Goal: Task Accomplishment & Management: Complete application form

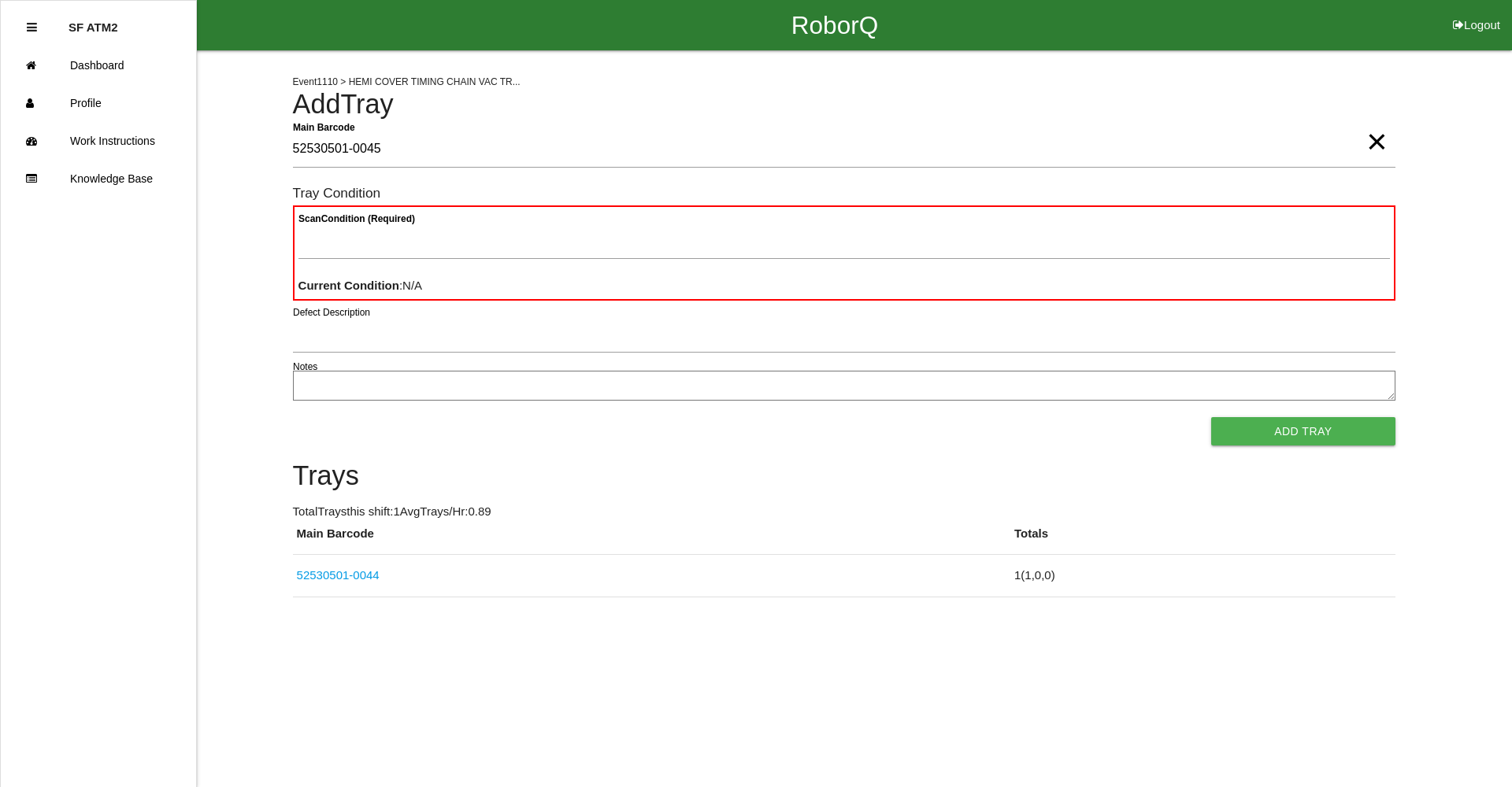
type Barcode "52530501-0045"
type Condition "goo"
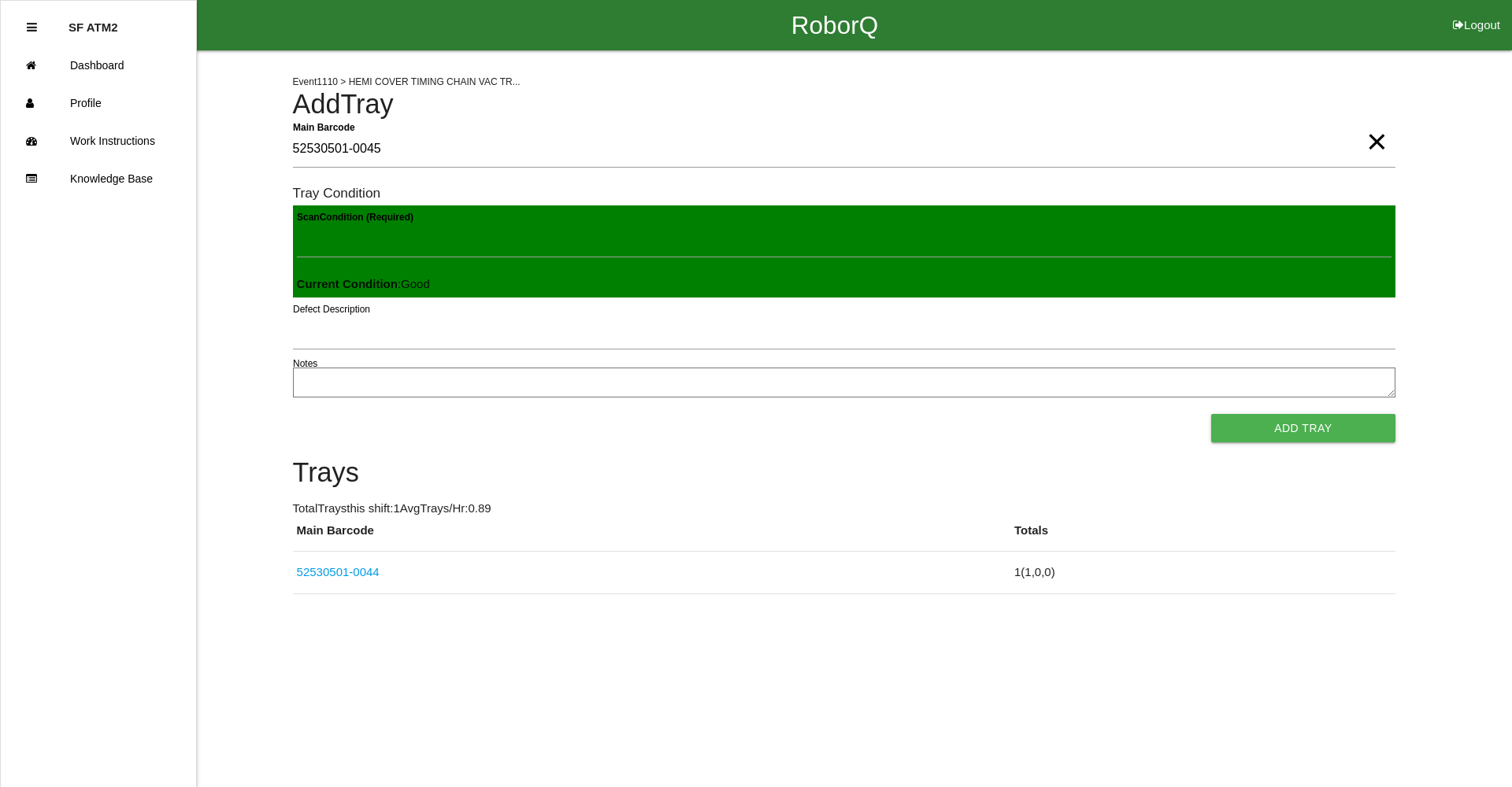
click at [1211, 414] on button "Add Tray" at bounding box center [1303, 428] width 184 height 28
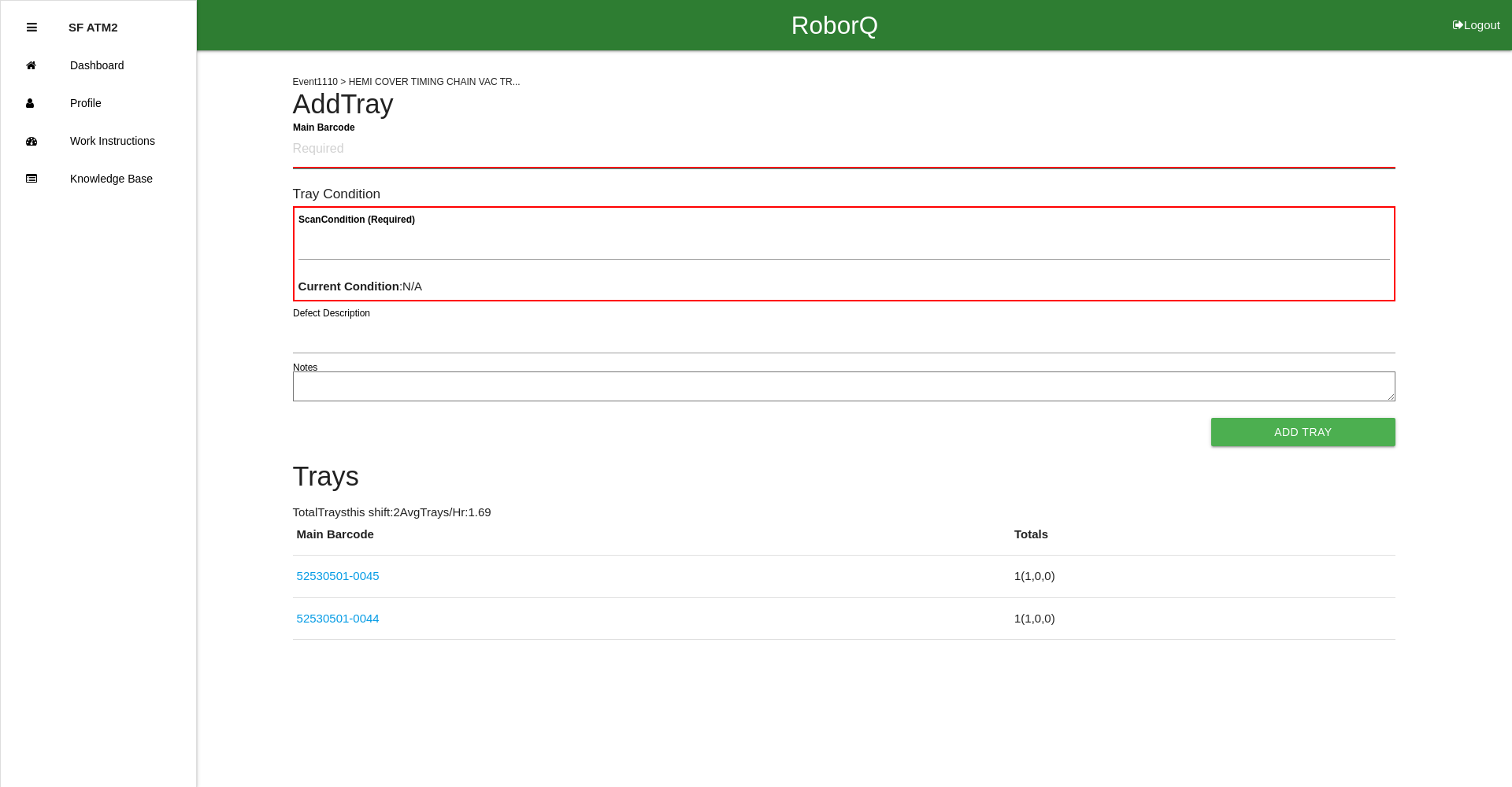
click at [328, 156] on Barcode "Main Barcode" at bounding box center [844, 150] width 1102 height 37
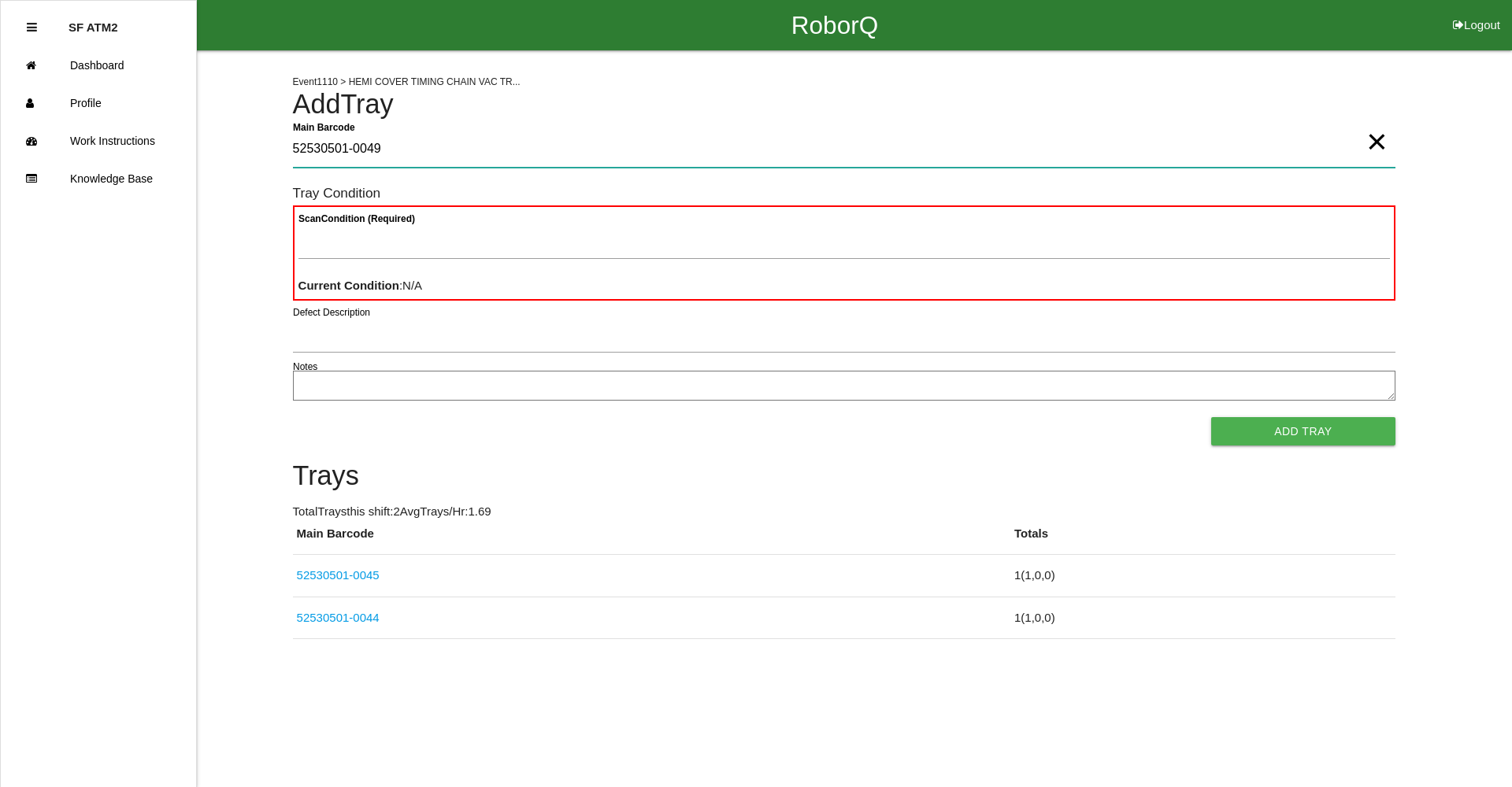
click at [390, 145] on Barcode "52530501-0049" at bounding box center [844, 149] width 1102 height 36
type Barcode "52530501-0046"
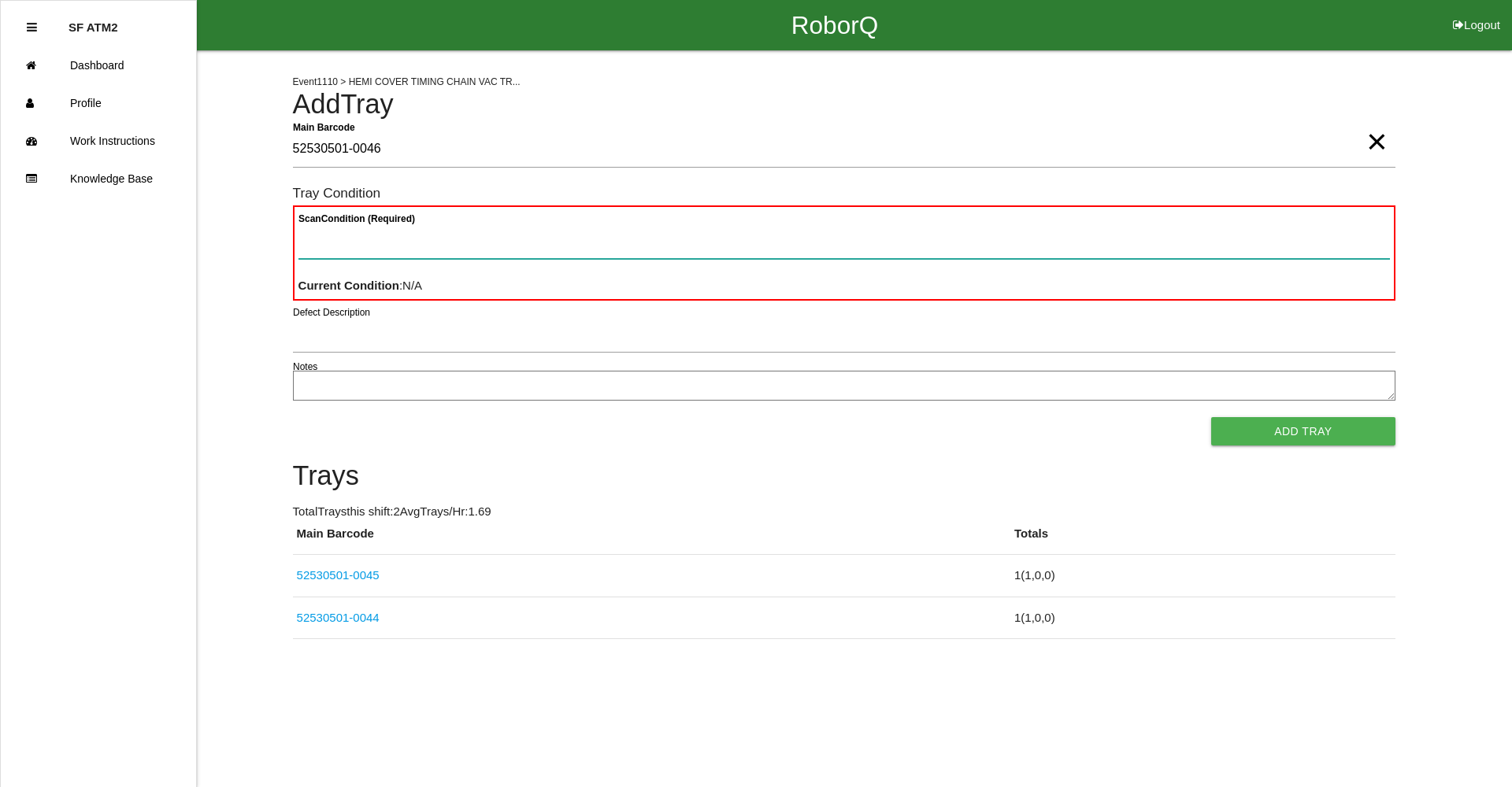
click at [479, 247] on Condition "Scan Condition (Required)" at bounding box center [845, 241] width 1092 height 36
type Condition "goo"
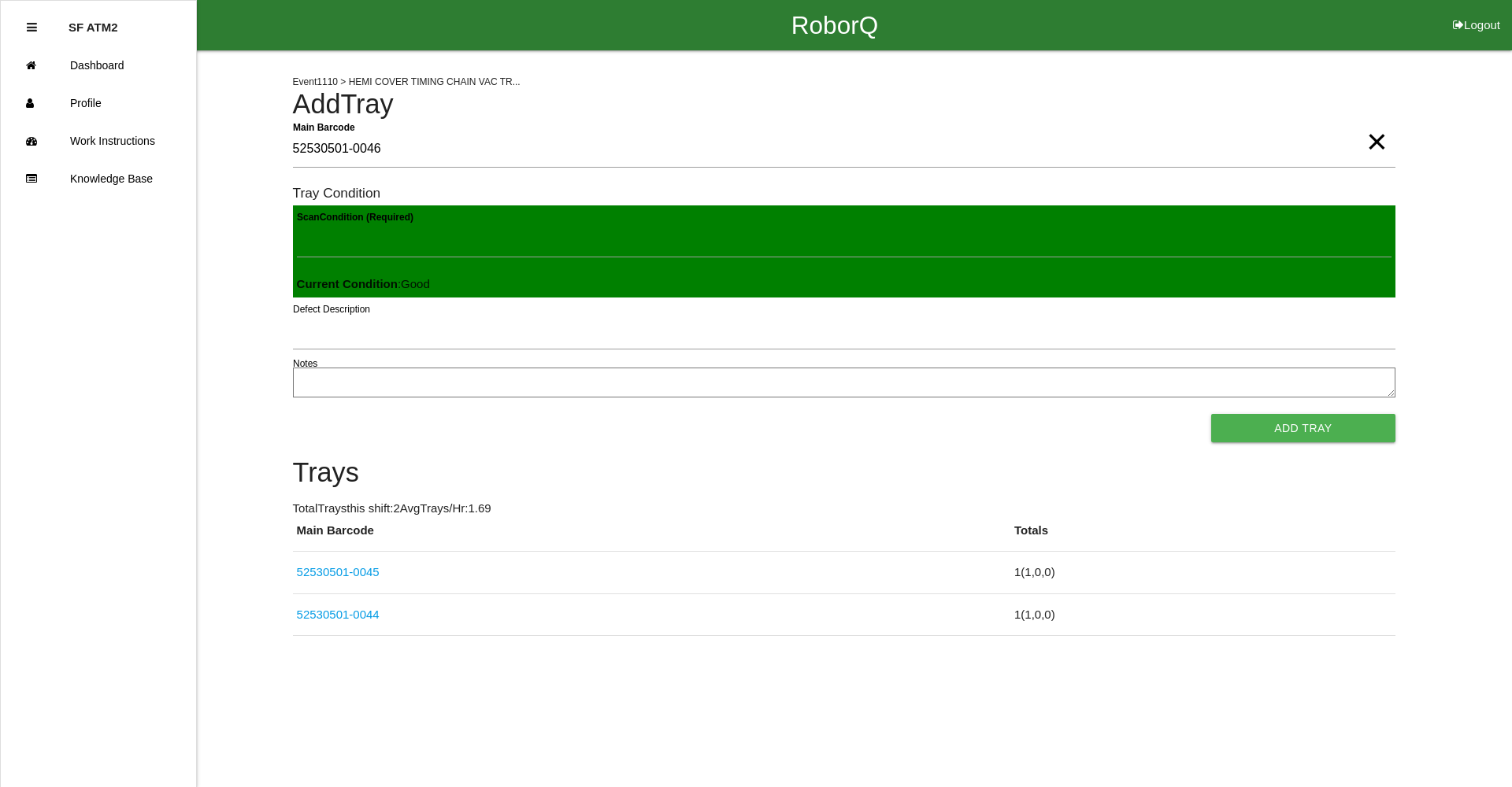
click at [1211, 414] on button "Add Tray" at bounding box center [1303, 428] width 184 height 28
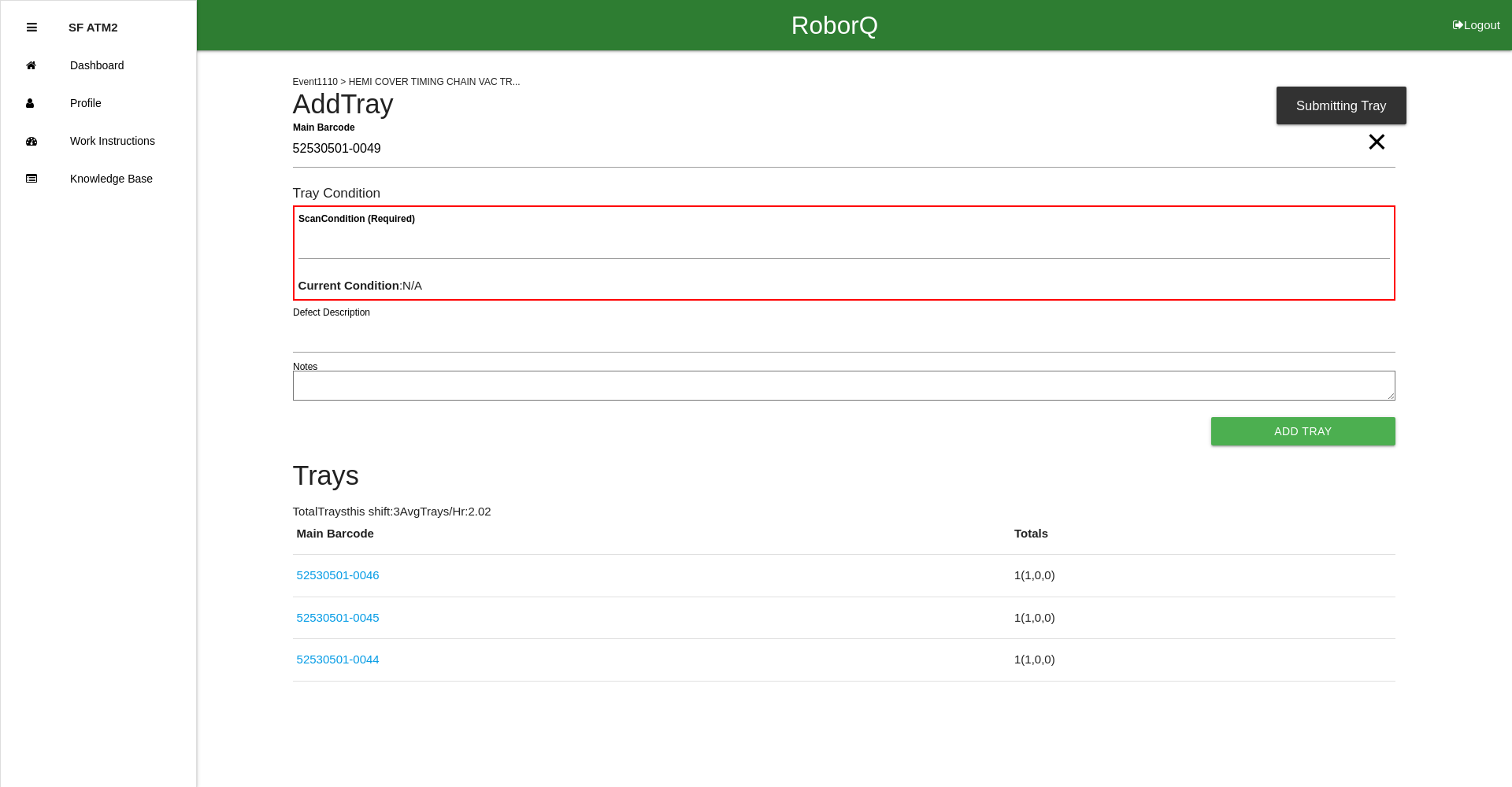
type Barcode "52530501-0049"
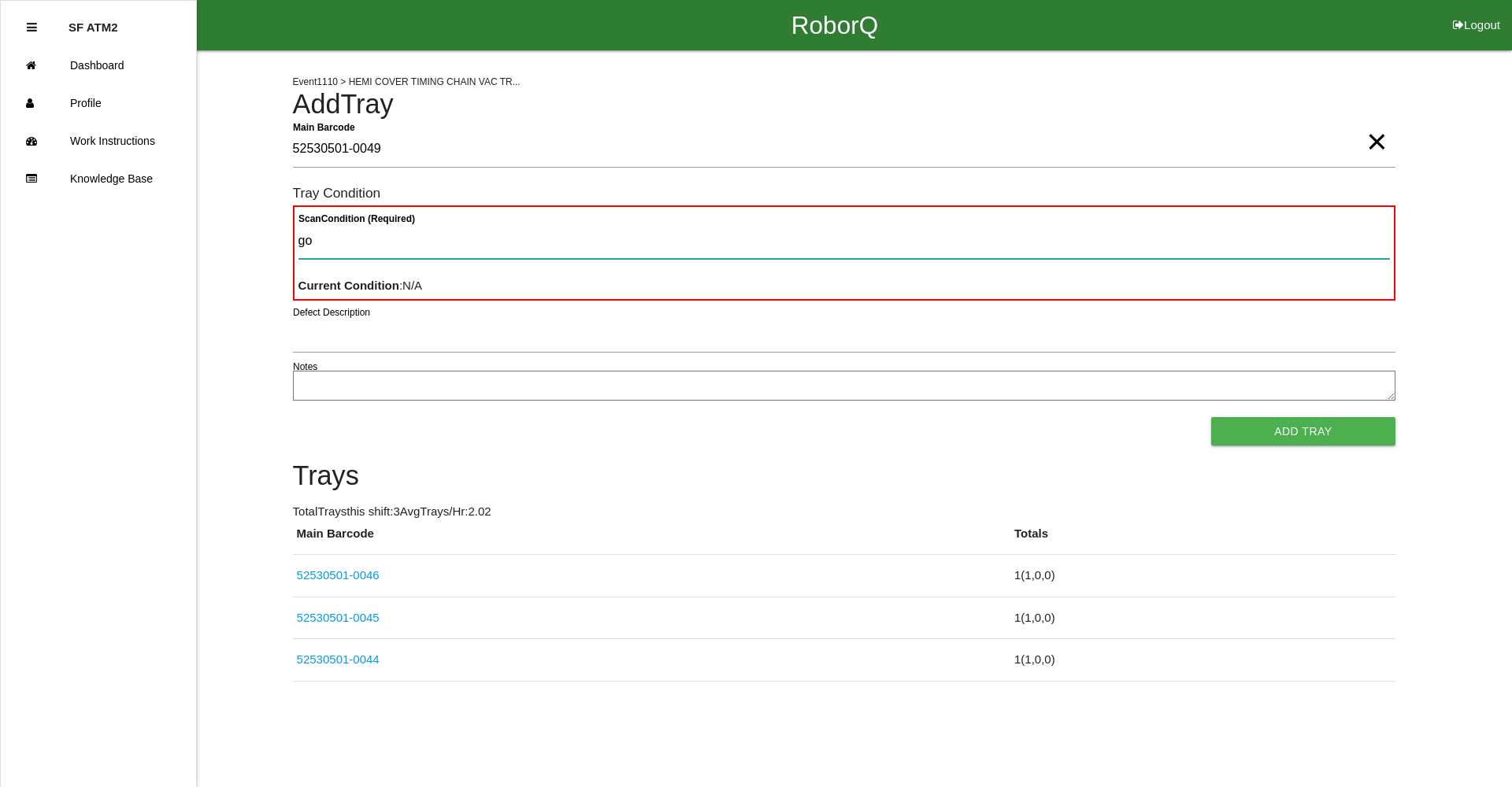
type Condition "goo"
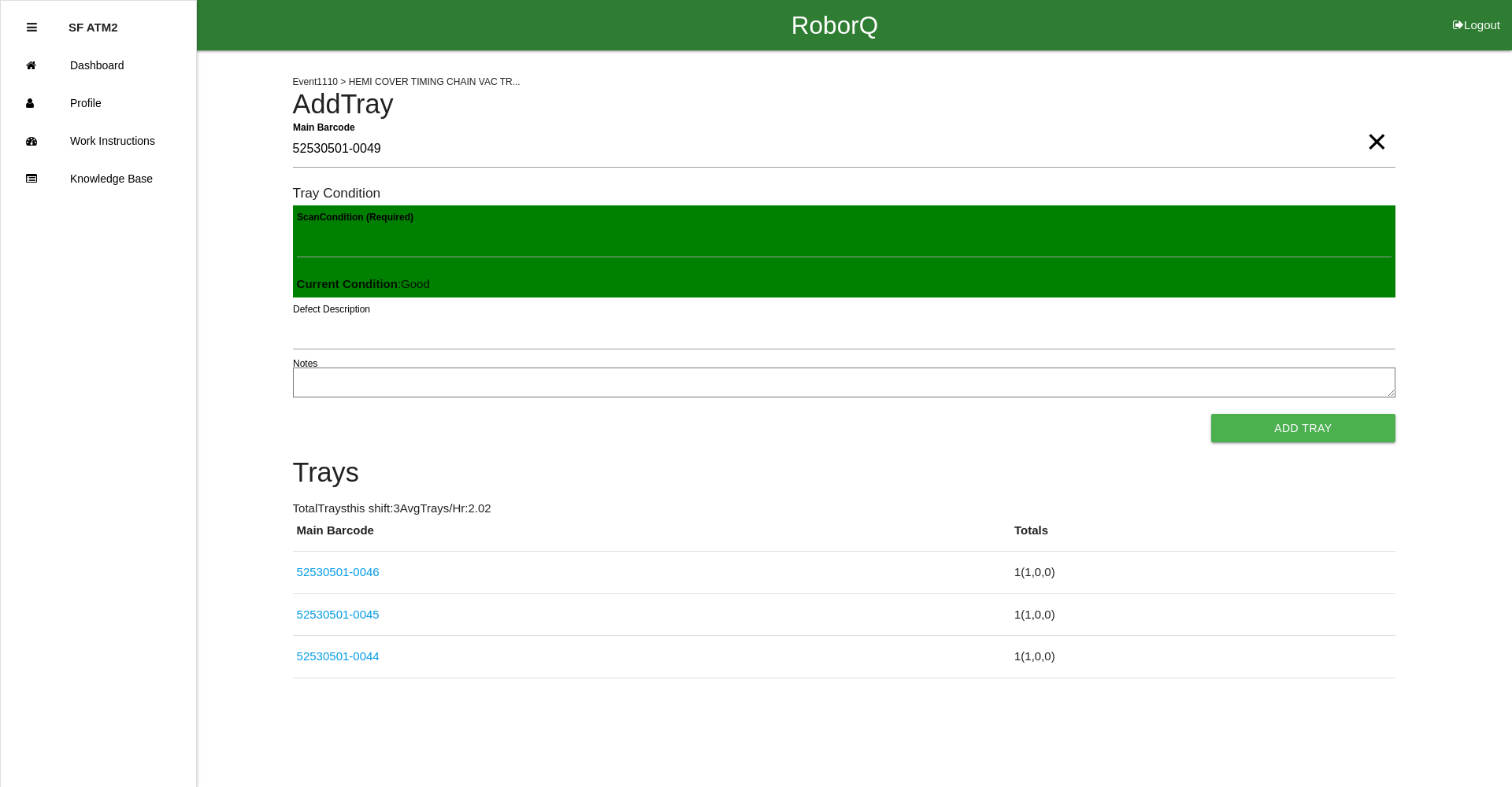
click at [1211, 414] on button "Add Tray" at bounding box center [1303, 428] width 184 height 28
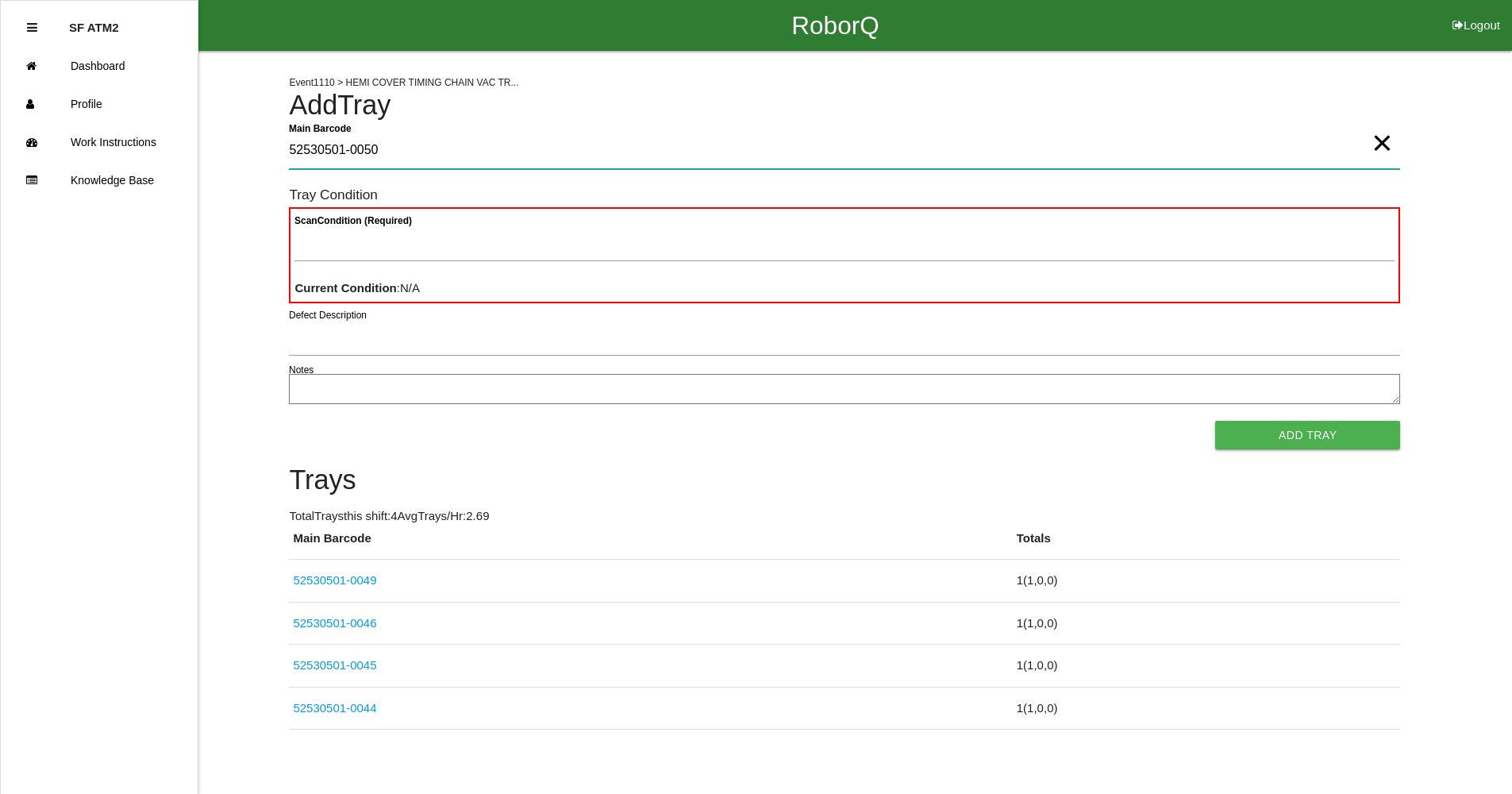
click at [398, 158] on Barcode "52530501-0050" at bounding box center [844, 150] width 1111 height 37
type Barcode "52530501-0047"
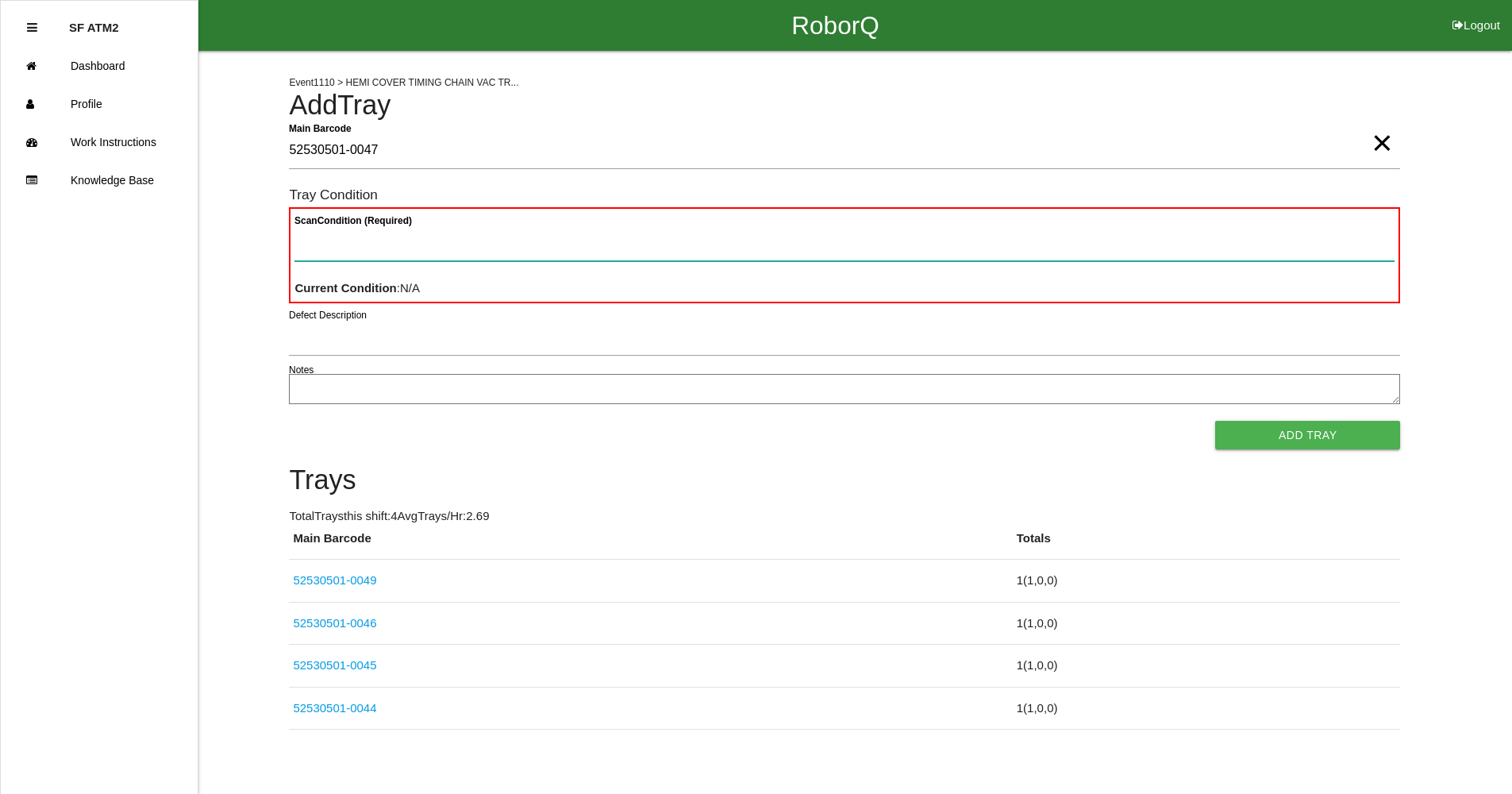
click at [495, 239] on Condition "Scan Condition (Required)" at bounding box center [845, 243] width 1101 height 37
type Condition "goo"
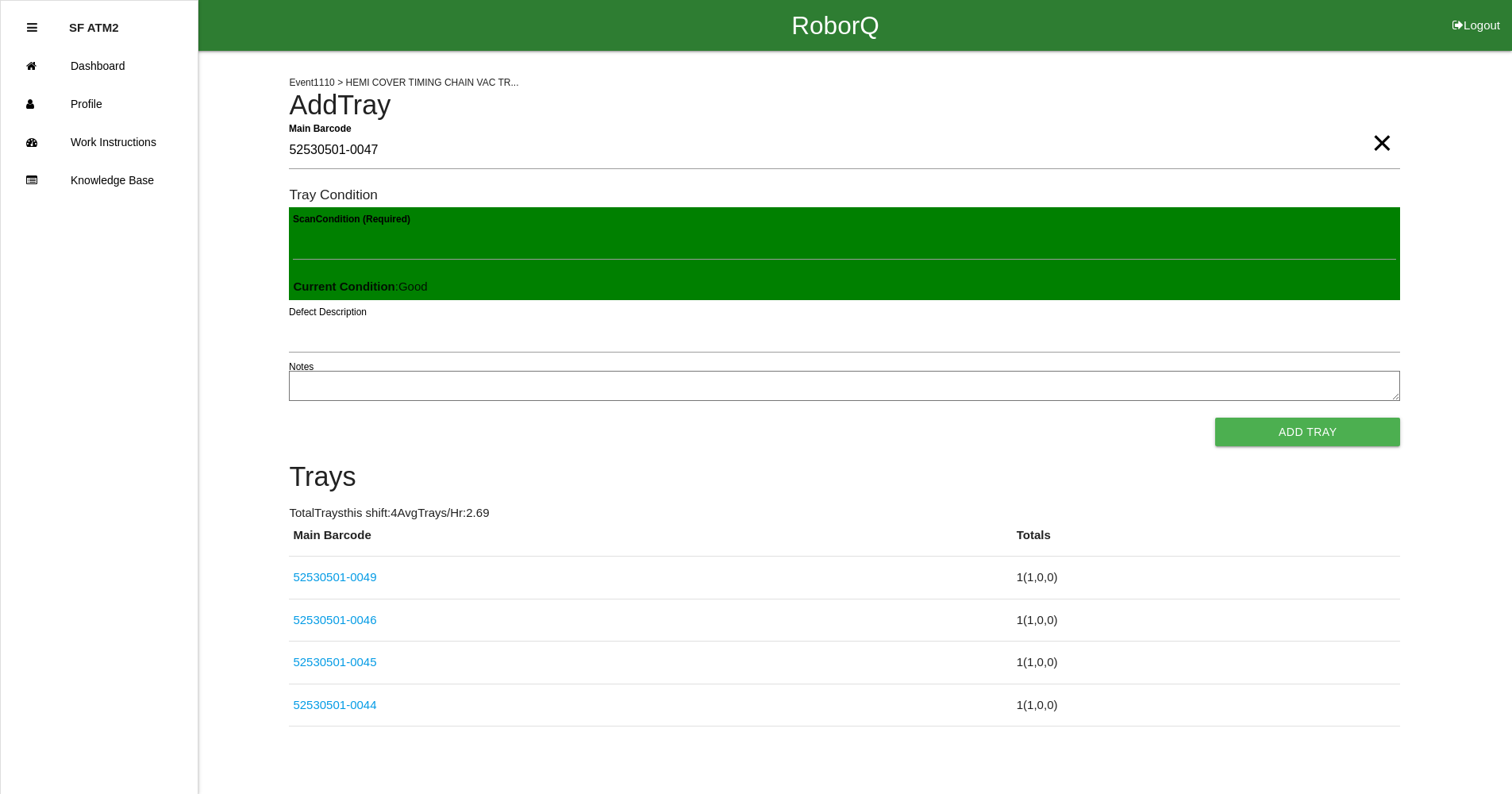
click at [1216, 418] on button "Add Tray" at bounding box center [1308, 432] width 185 height 28
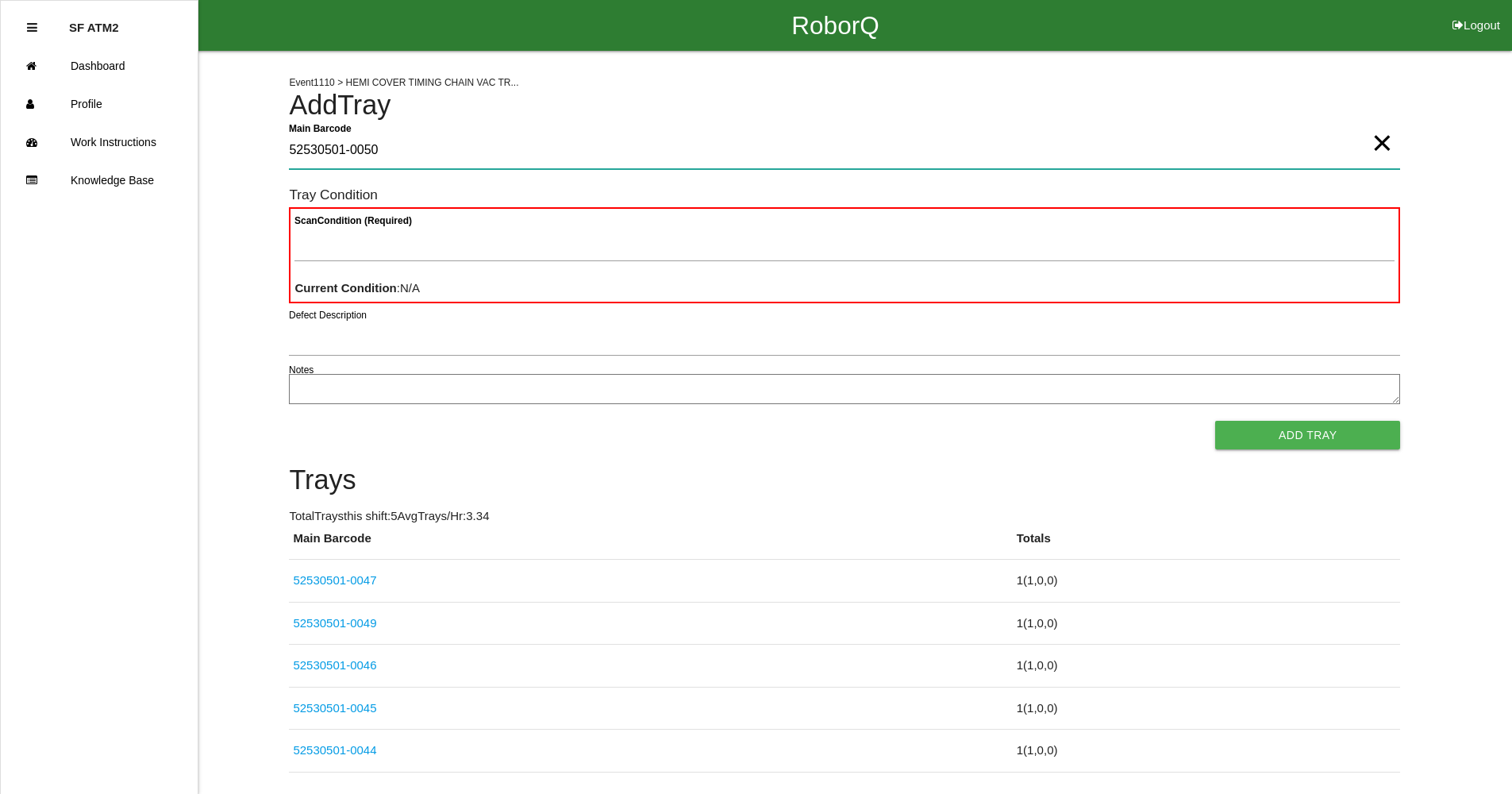
click at [412, 158] on Barcode "52530501-0050" at bounding box center [844, 150] width 1111 height 37
type Barcode "52530501-0048"
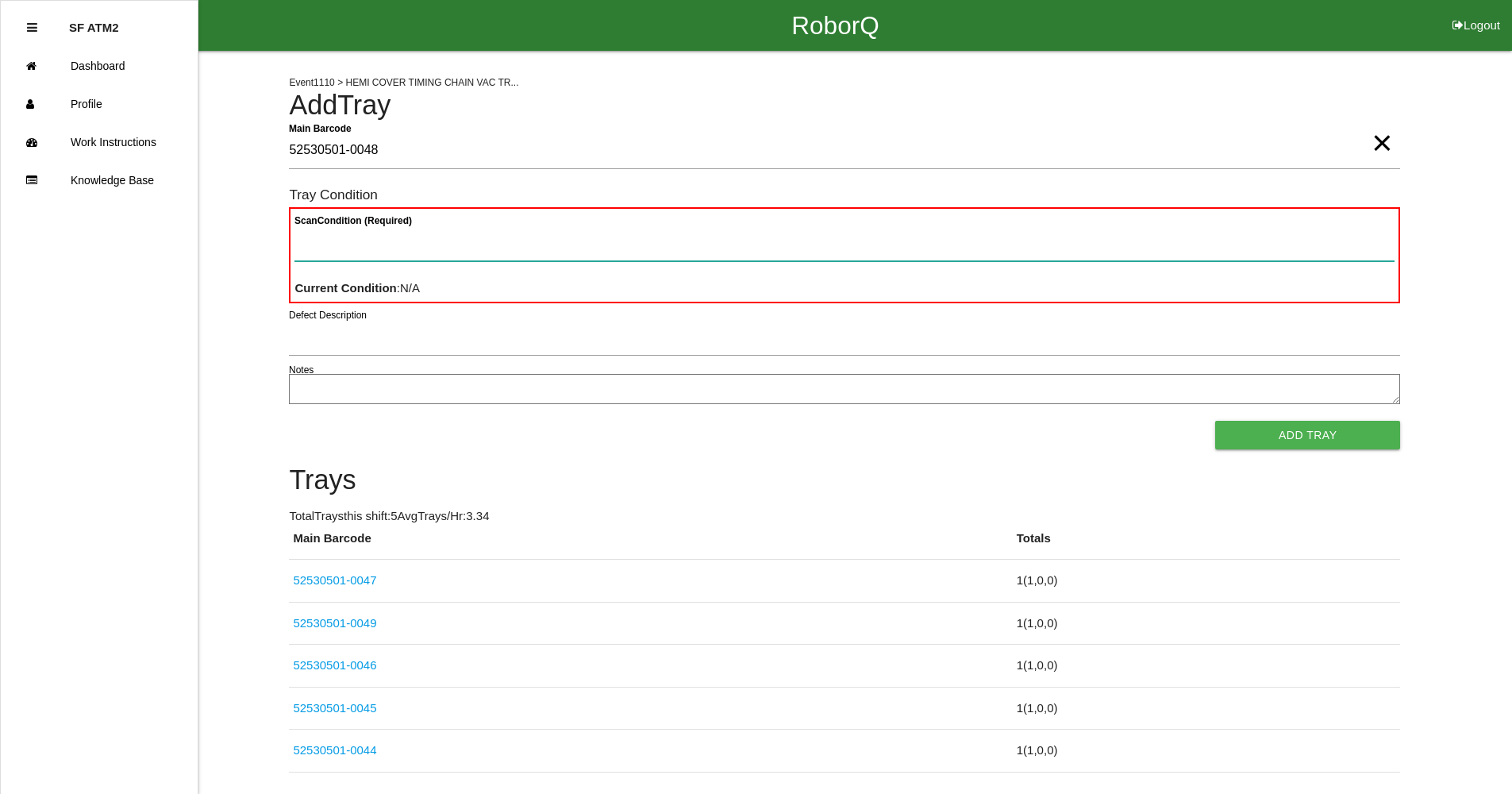
click at [468, 250] on Condition "Scan Condition (Required)" at bounding box center [845, 243] width 1101 height 37
type Condition "goo"
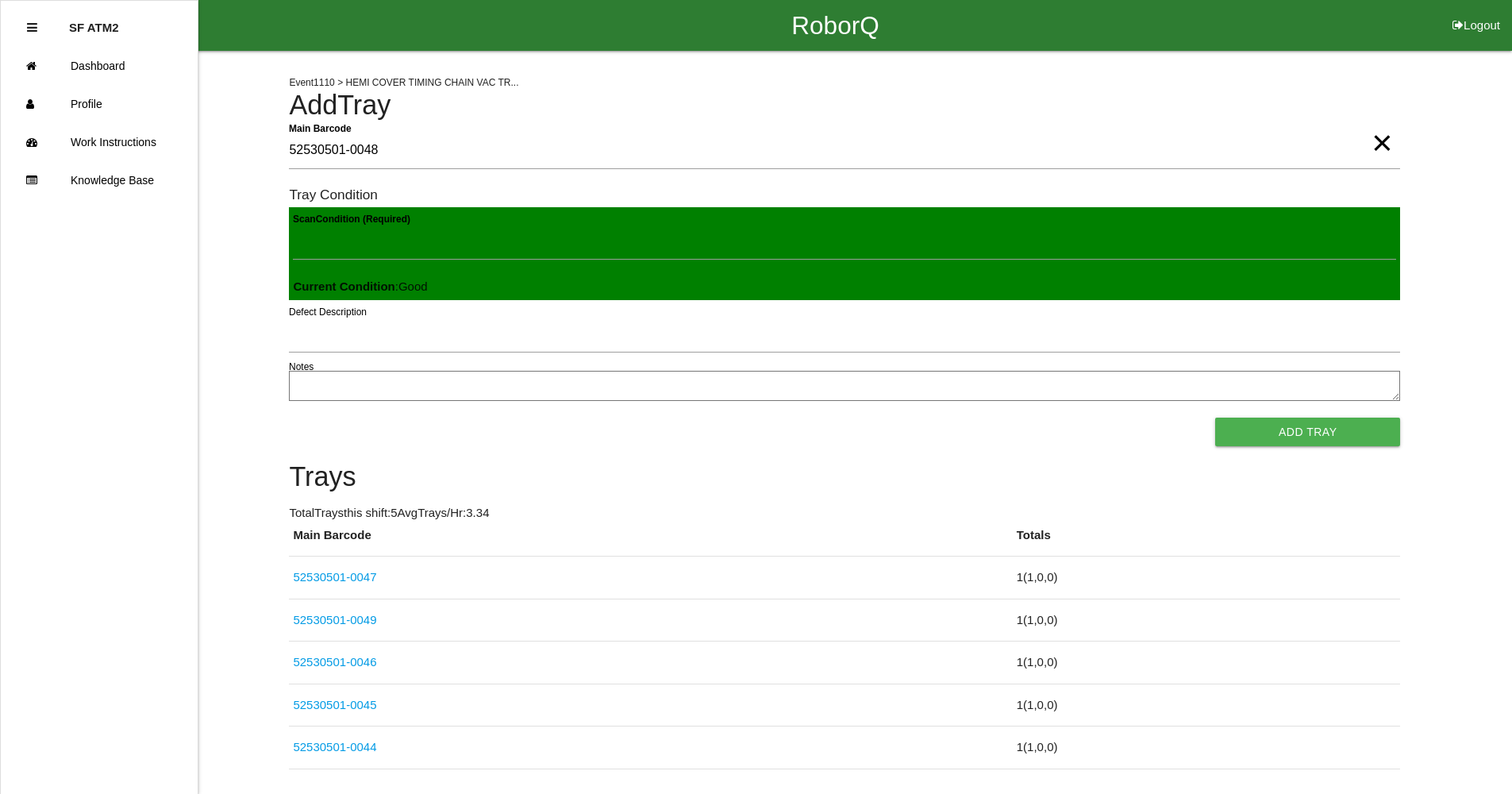
click at [1216, 418] on button "Add Tray" at bounding box center [1308, 432] width 185 height 28
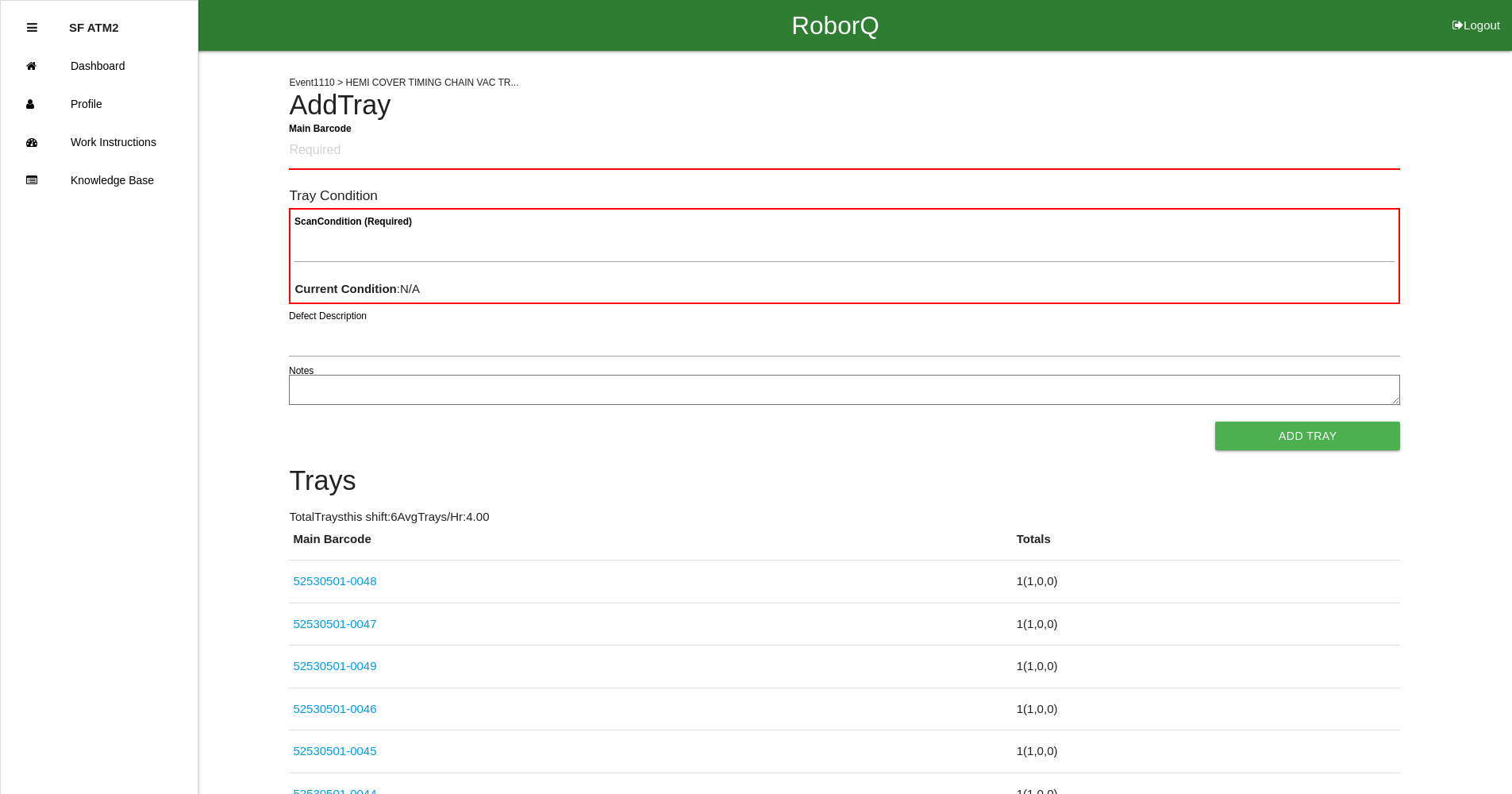
click at [375, 147] on Barcode "Main Barcode" at bounding box center [844, 151] width 1111 height 37
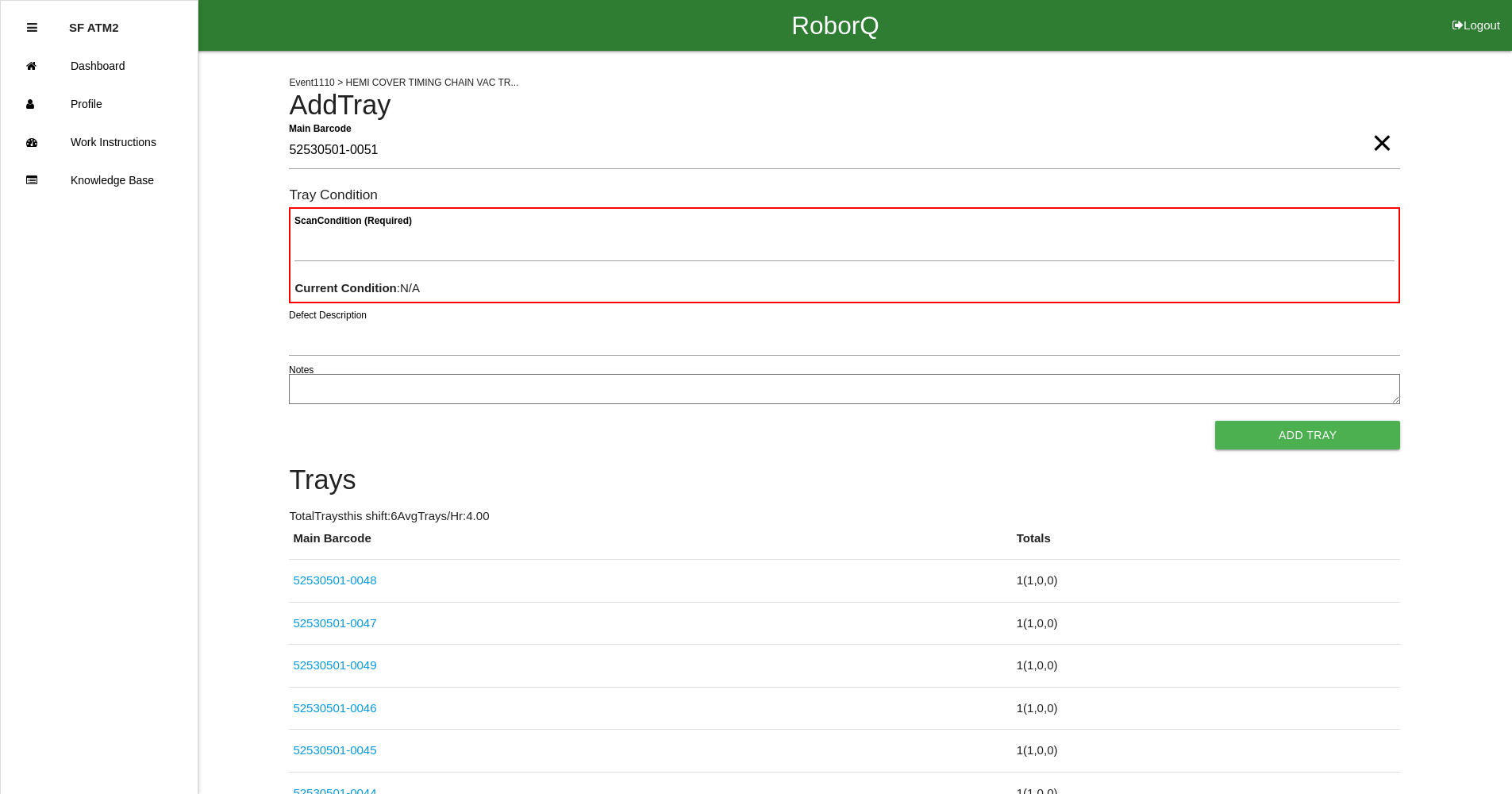
type Barcode "52530501-0051"
type Condition "goo"
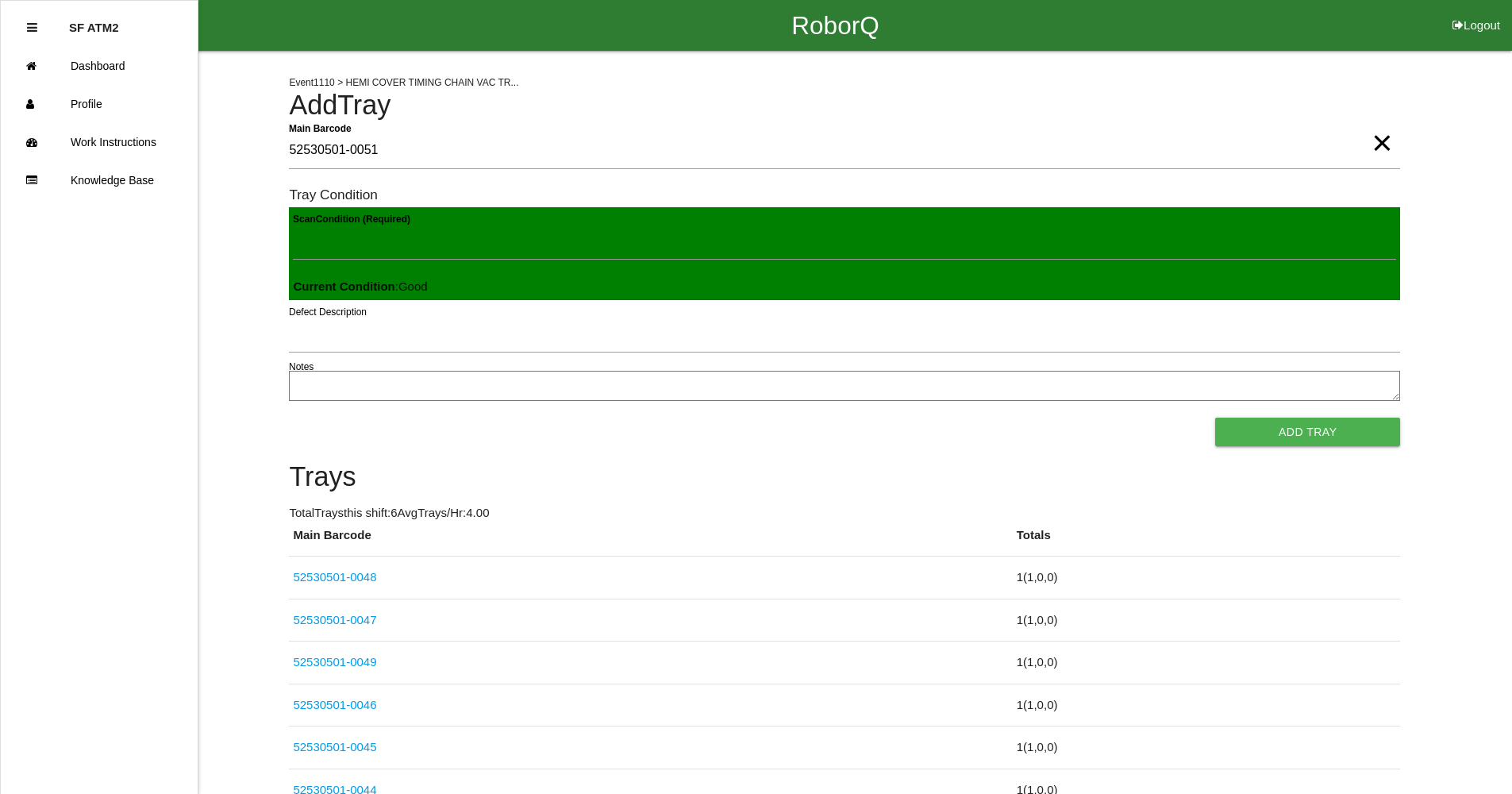
click at [1216, 418] on button "Add Tray" at bounding box center [1308, 432] width 185 height 28
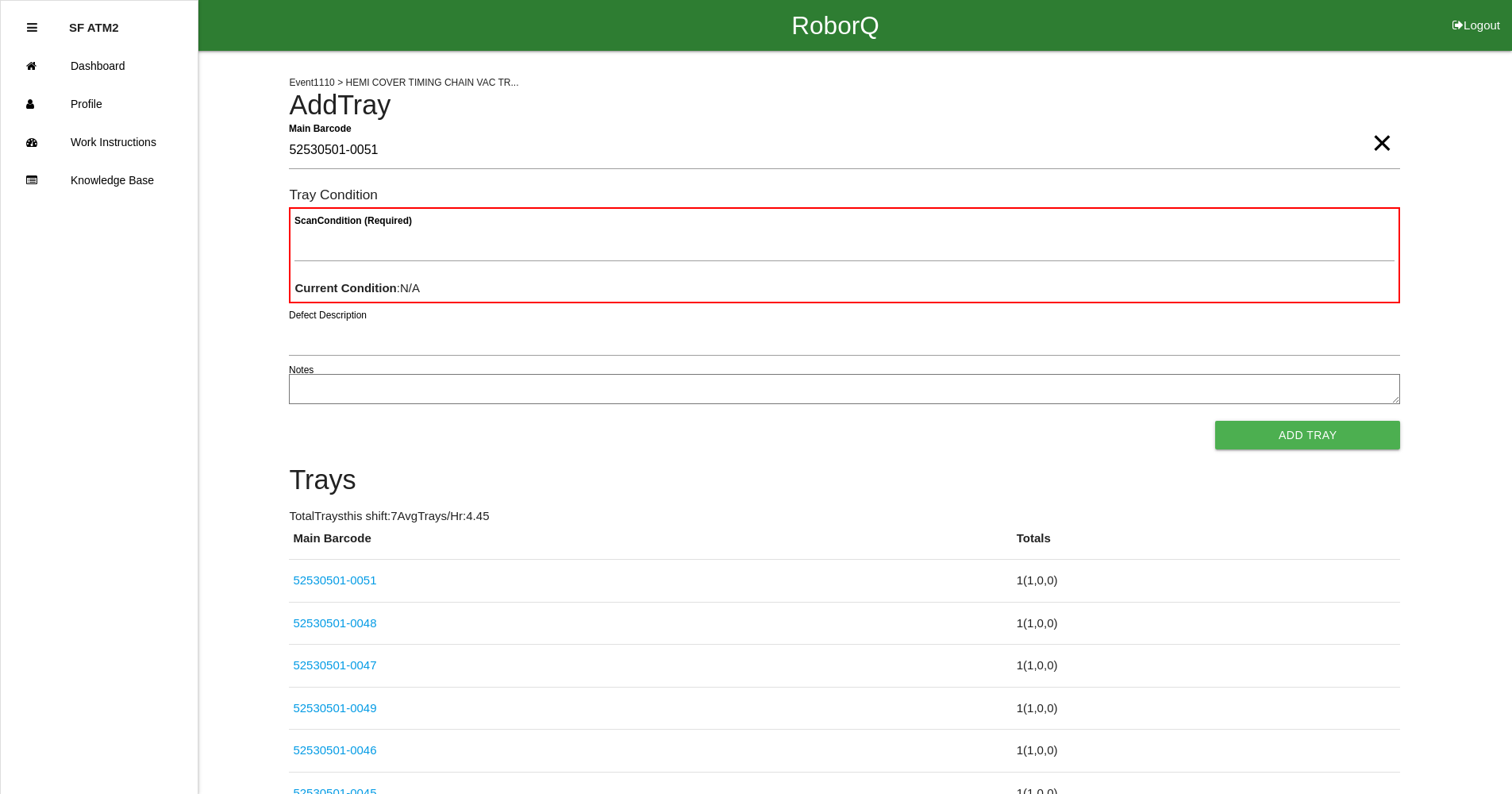
type Barcode "52530501-0051"
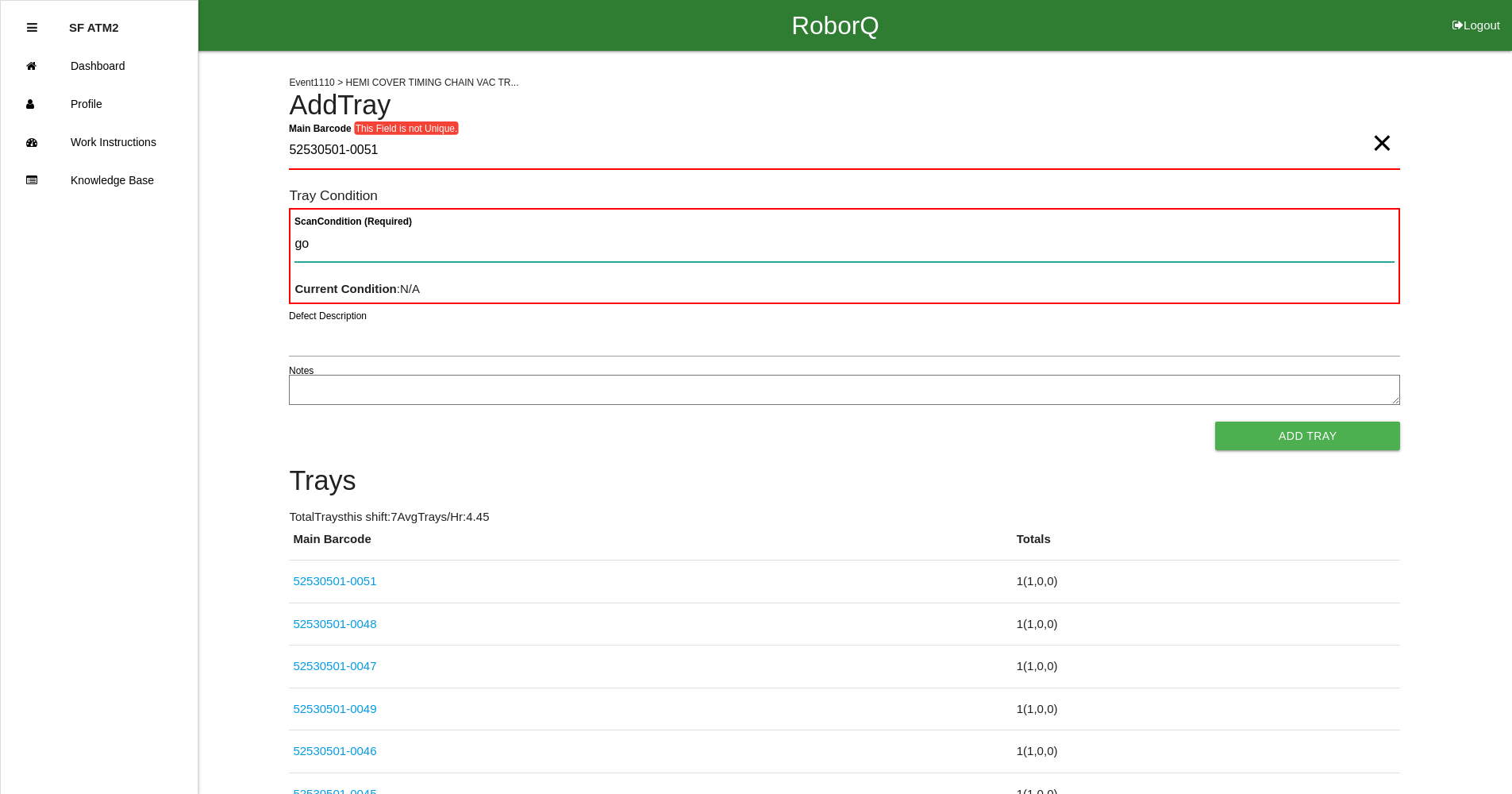
type Condition "goo"
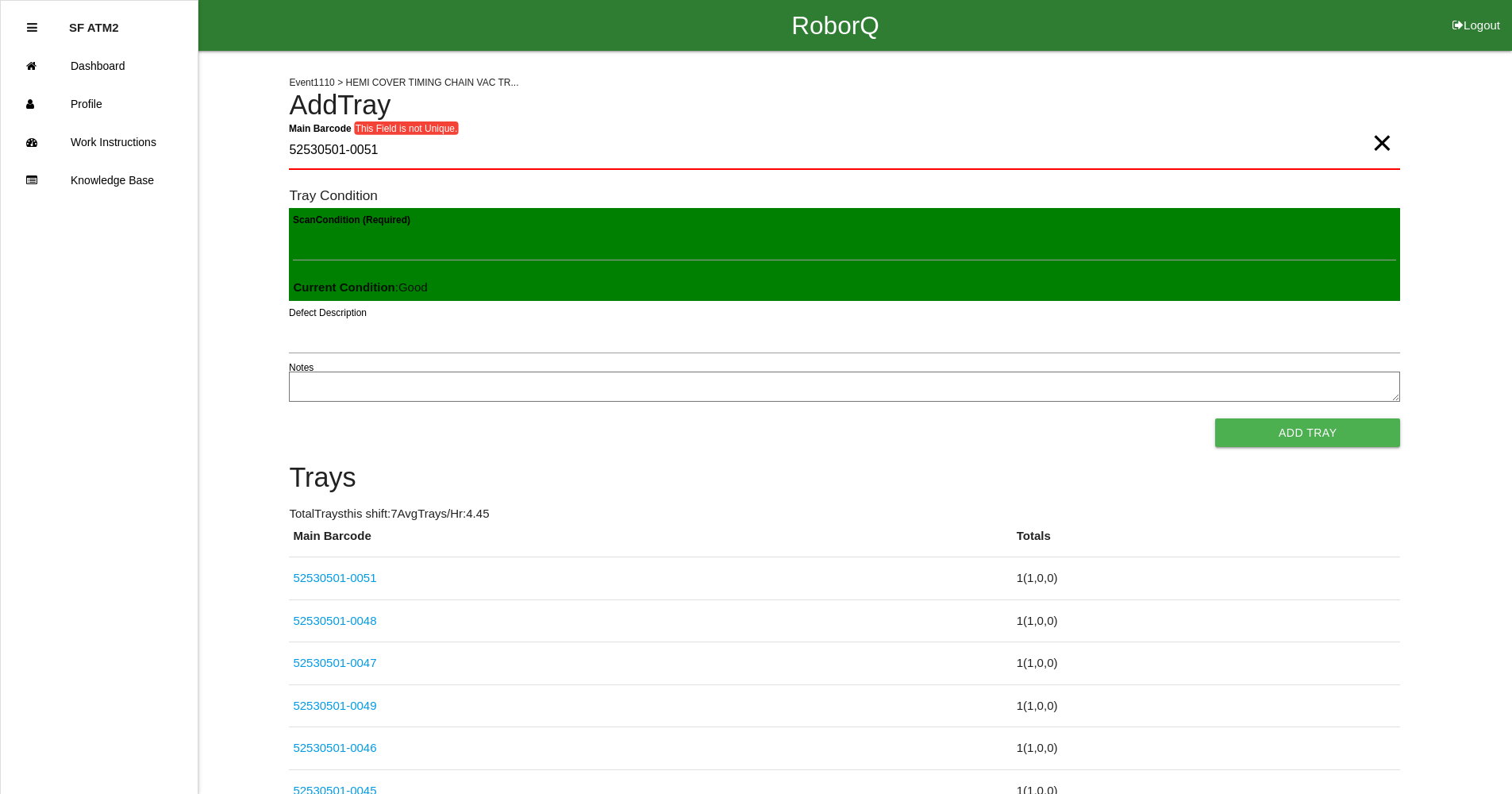
click at [1216, 419] on button "Add Tray" at bounding box center [1308, 433] width 185 height 28
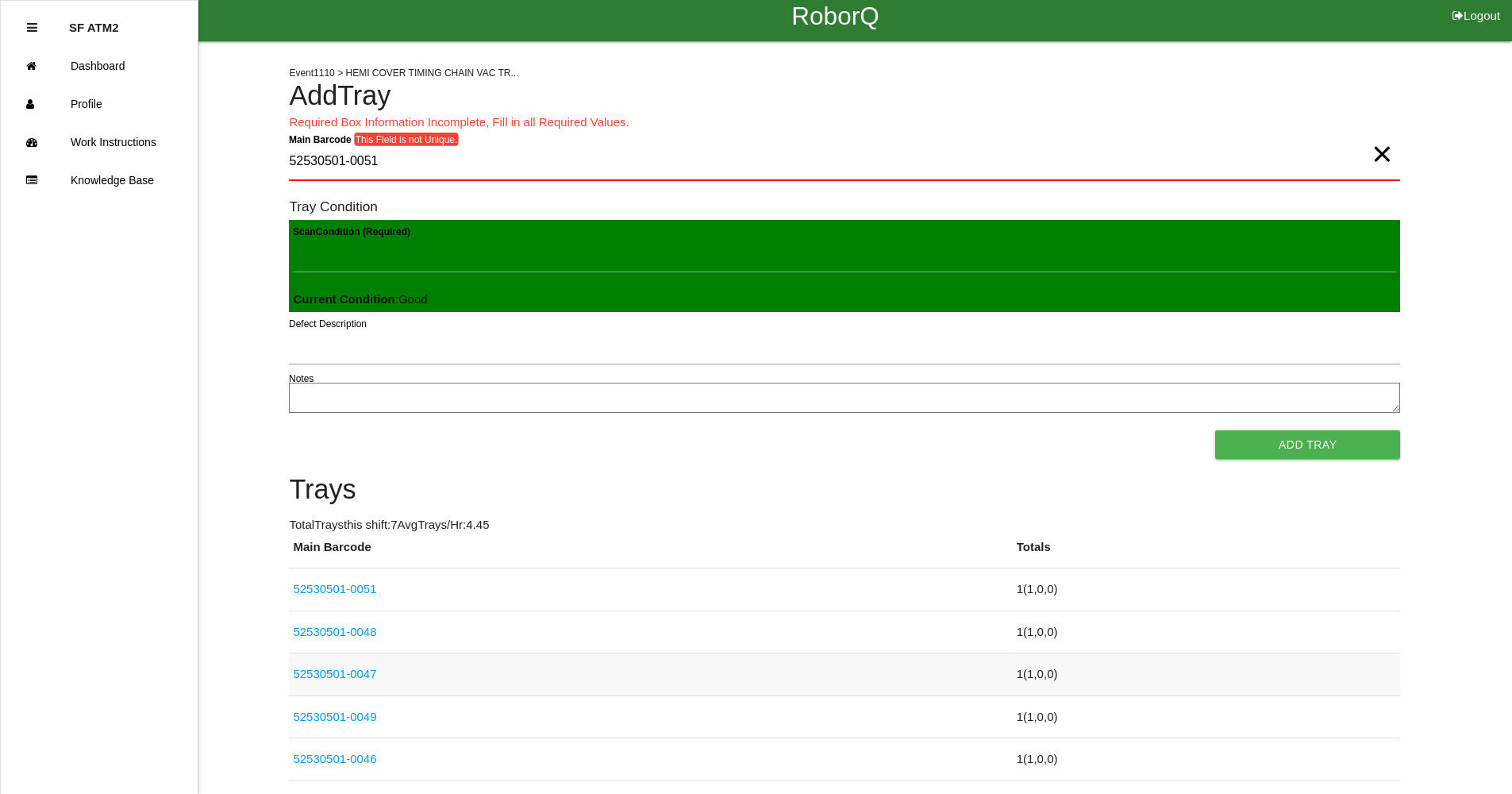
scroll to position [2, 0]
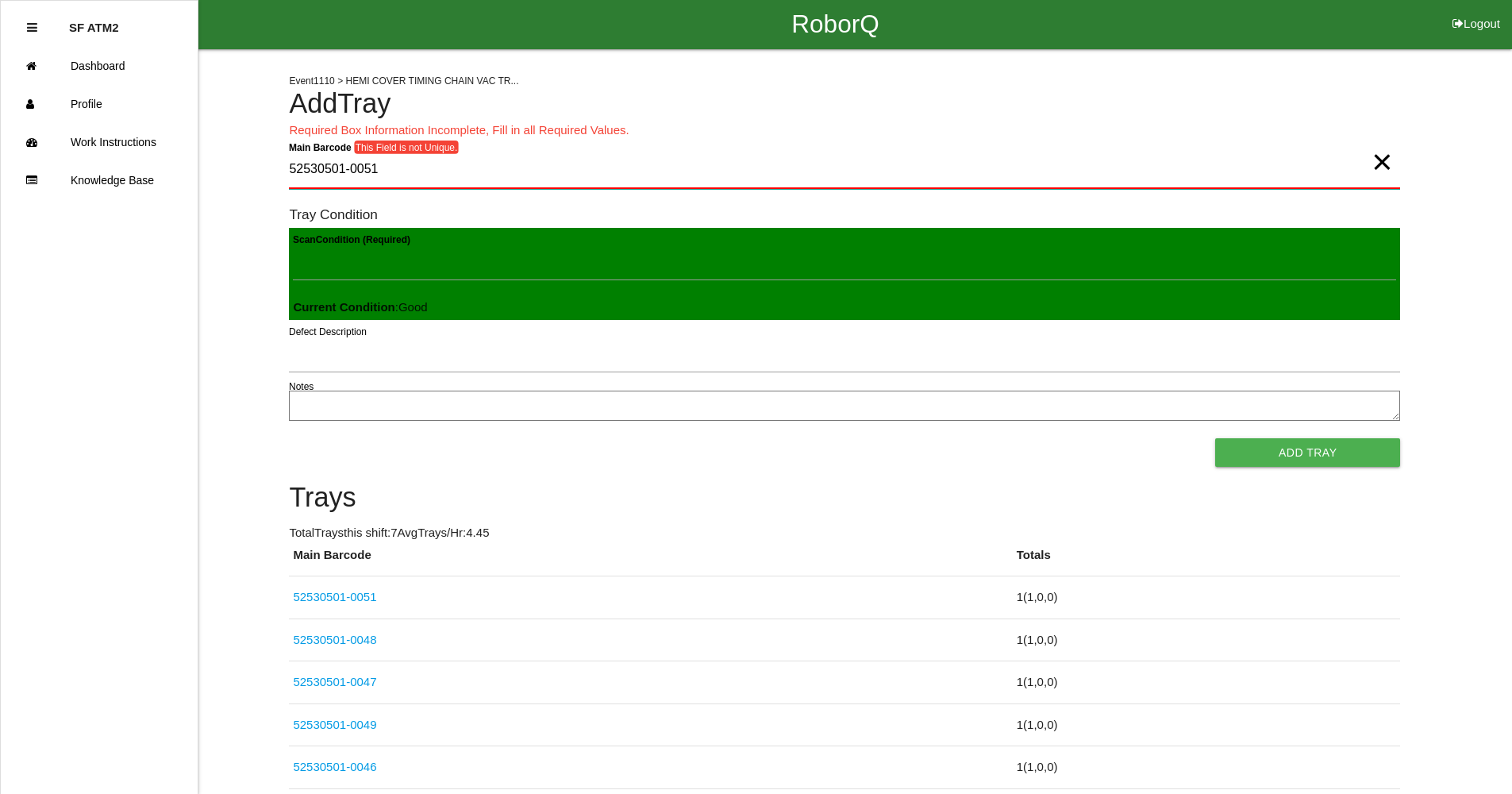
click at [381, 183] on Barcode "52530501-0051" at bounding box center [844, 170] width 1111 height 37
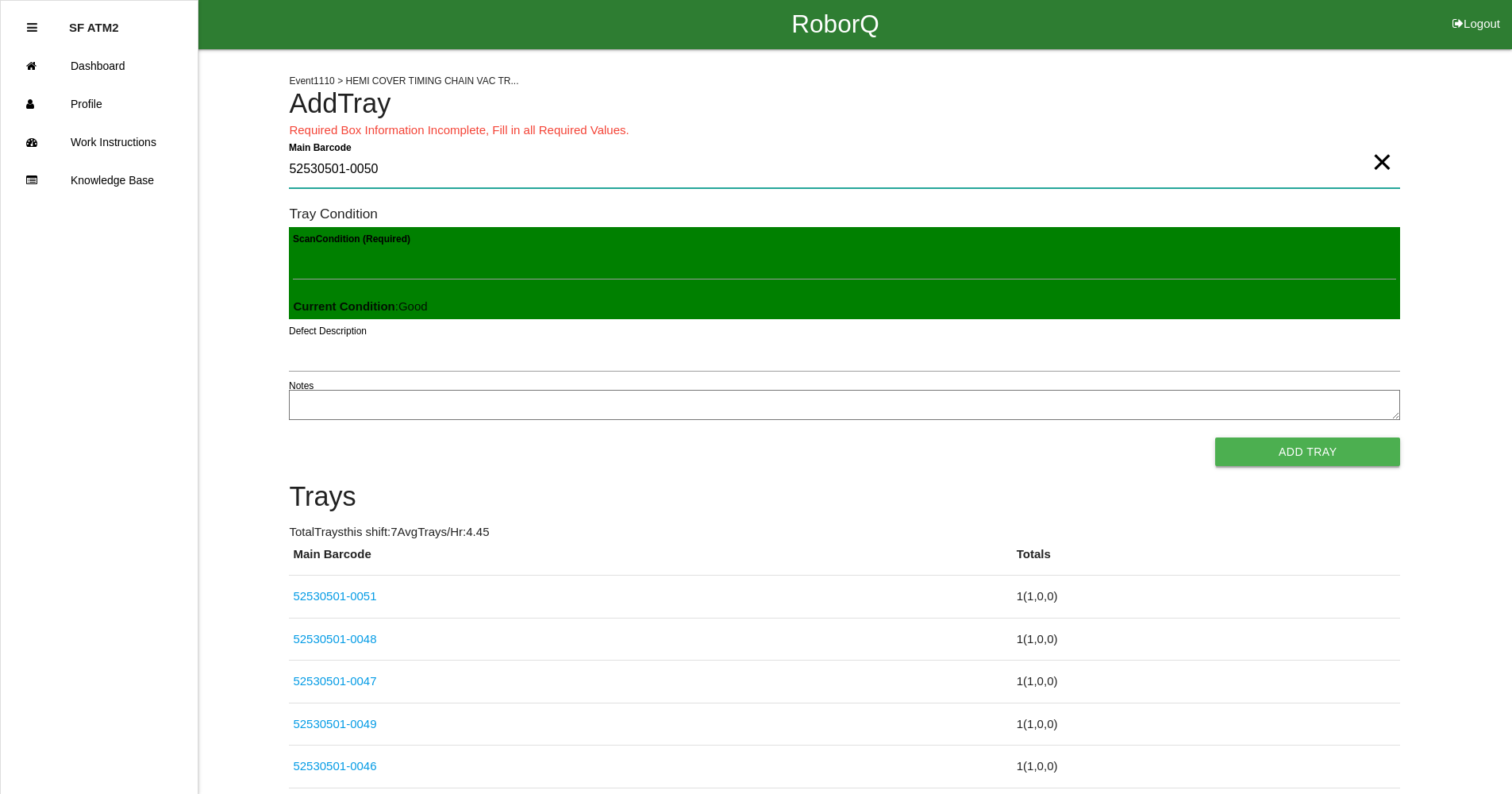
type Barcode "52530501-0050"
click at [1264, 455] on button "Add Tray" at bounding box center [1308, 451] width 185 height 28
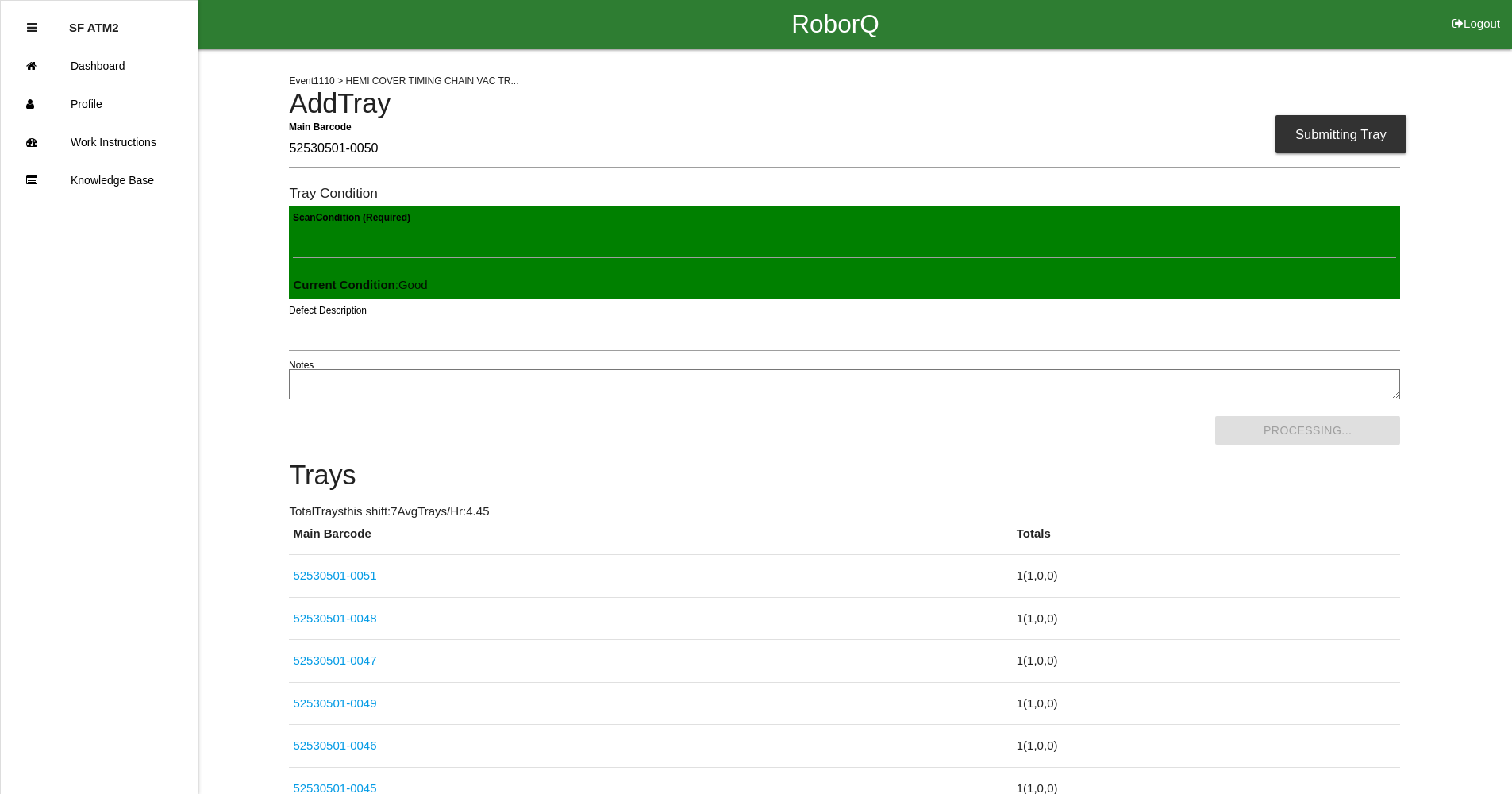
scroll to position [0, 0]
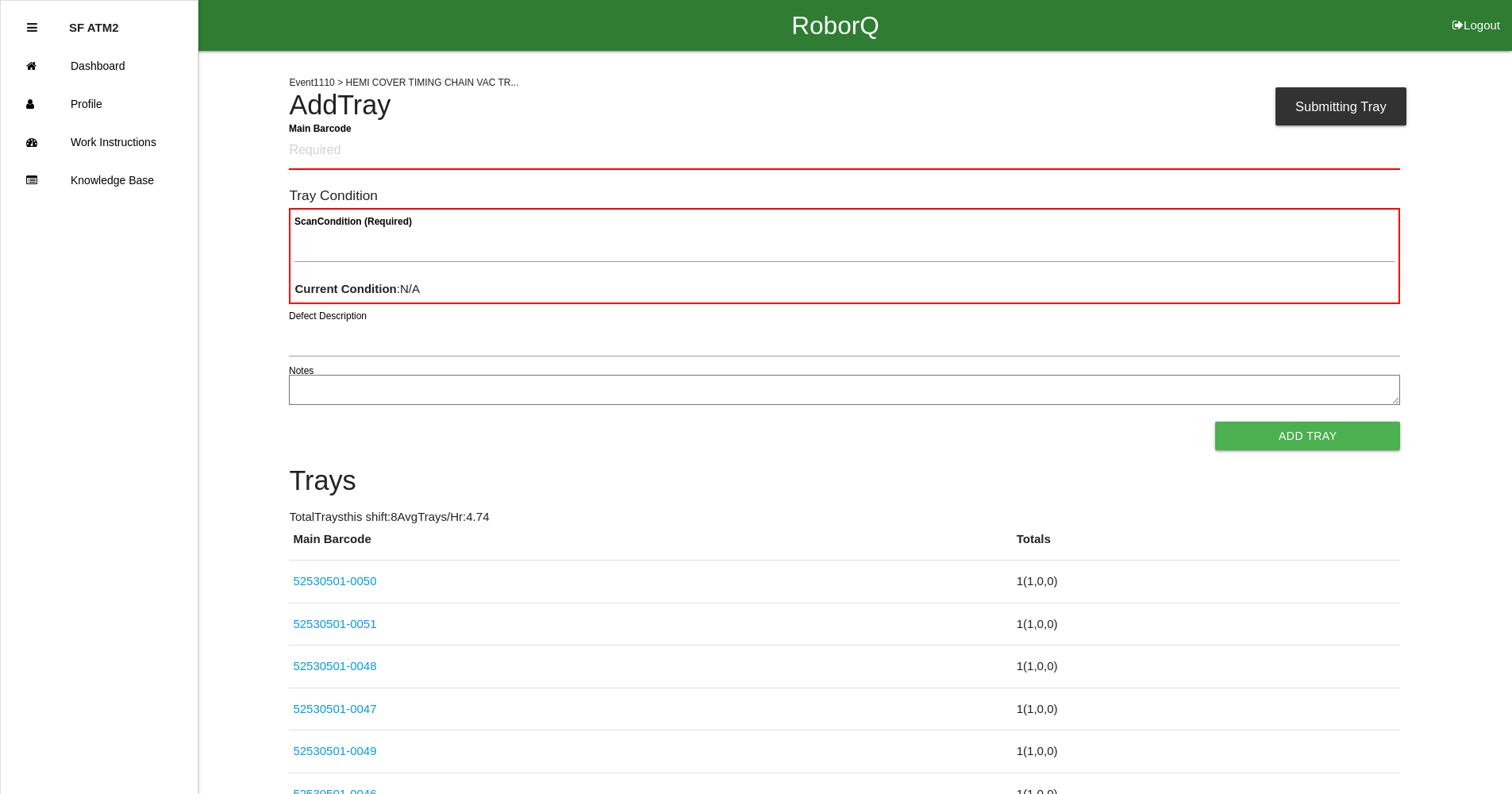
click at [295, 153] on Barcode "Main Barcode" at bounding box center [844, 151] width 1111 height 37
click at [381, 156] on Barcode "52530501-0050" at bounding box center [844, 151] width 1111 height 37
click at [398, 150] on Barcode "52530501-0051" at bounding box center [844, 151] width 1111 height 37
type Barcode "52530501-0051"
click at [1372, 143] on span "×" at bounding box center [1381, 127] width 20 height 32
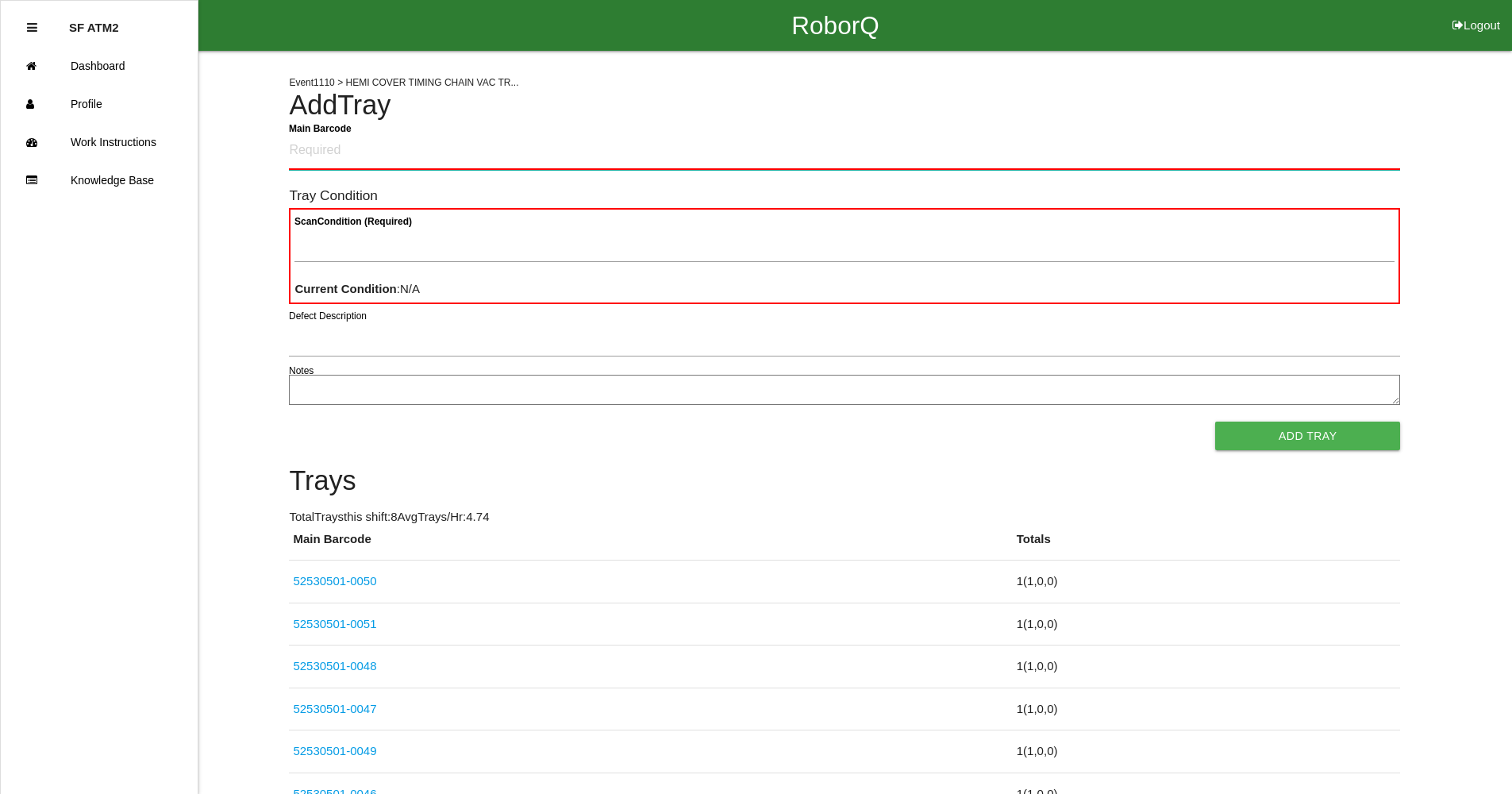
click at [304, 153] on Barcode "Main Barcode" at bounding box center [844, 151] width 1111 height 37
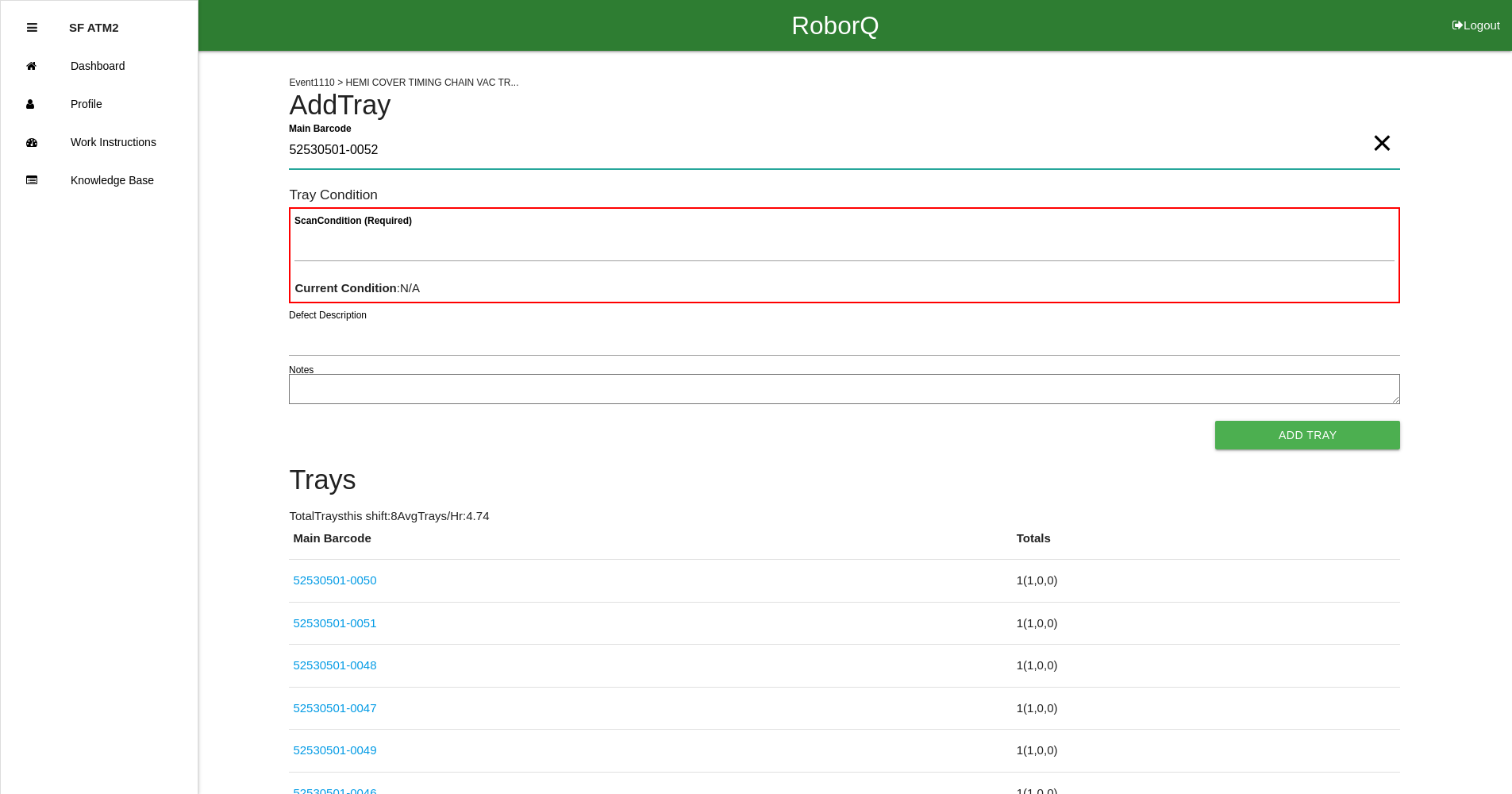
type Barcode "52530501-0052"
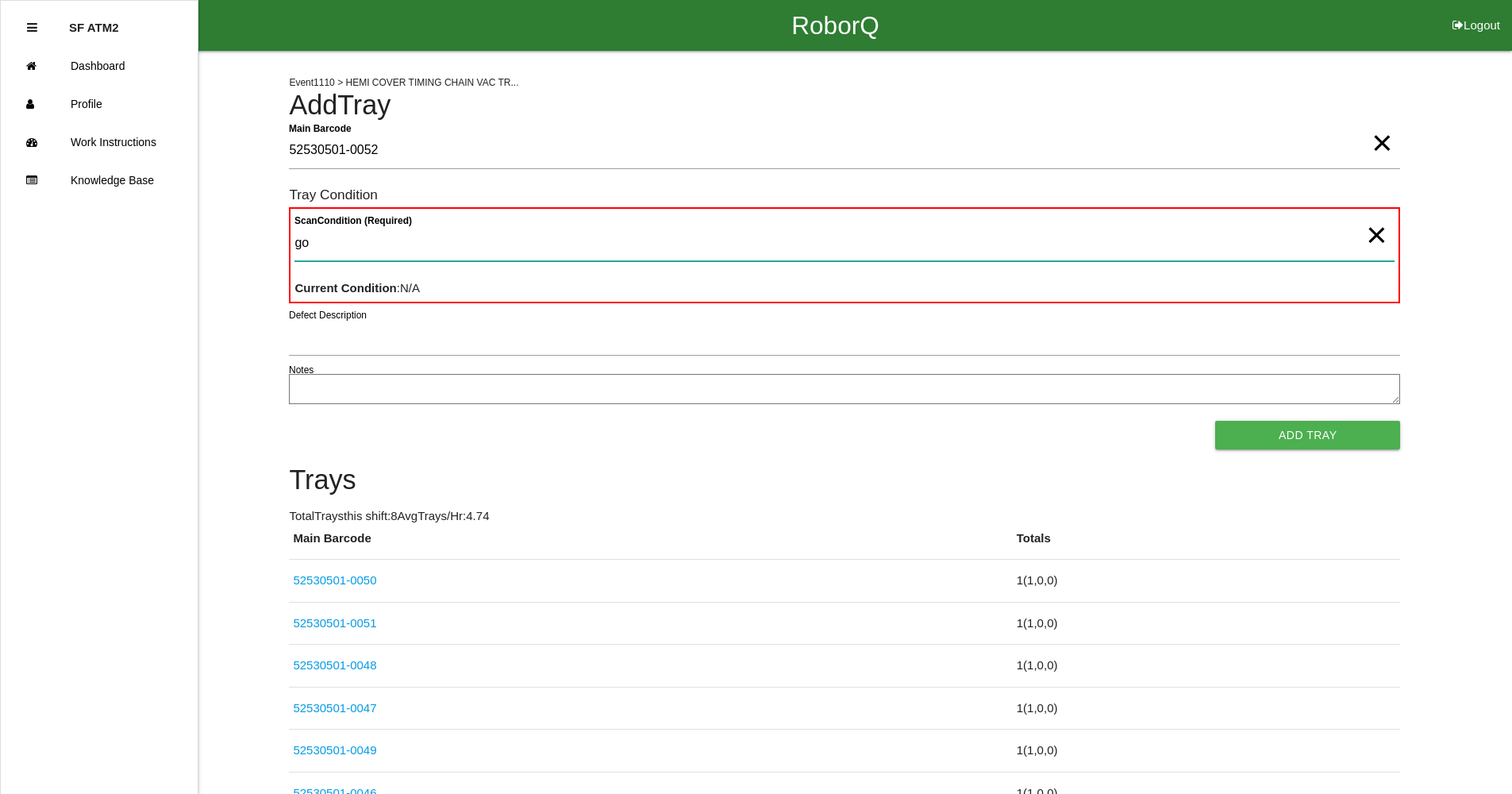
type Condition "goo"
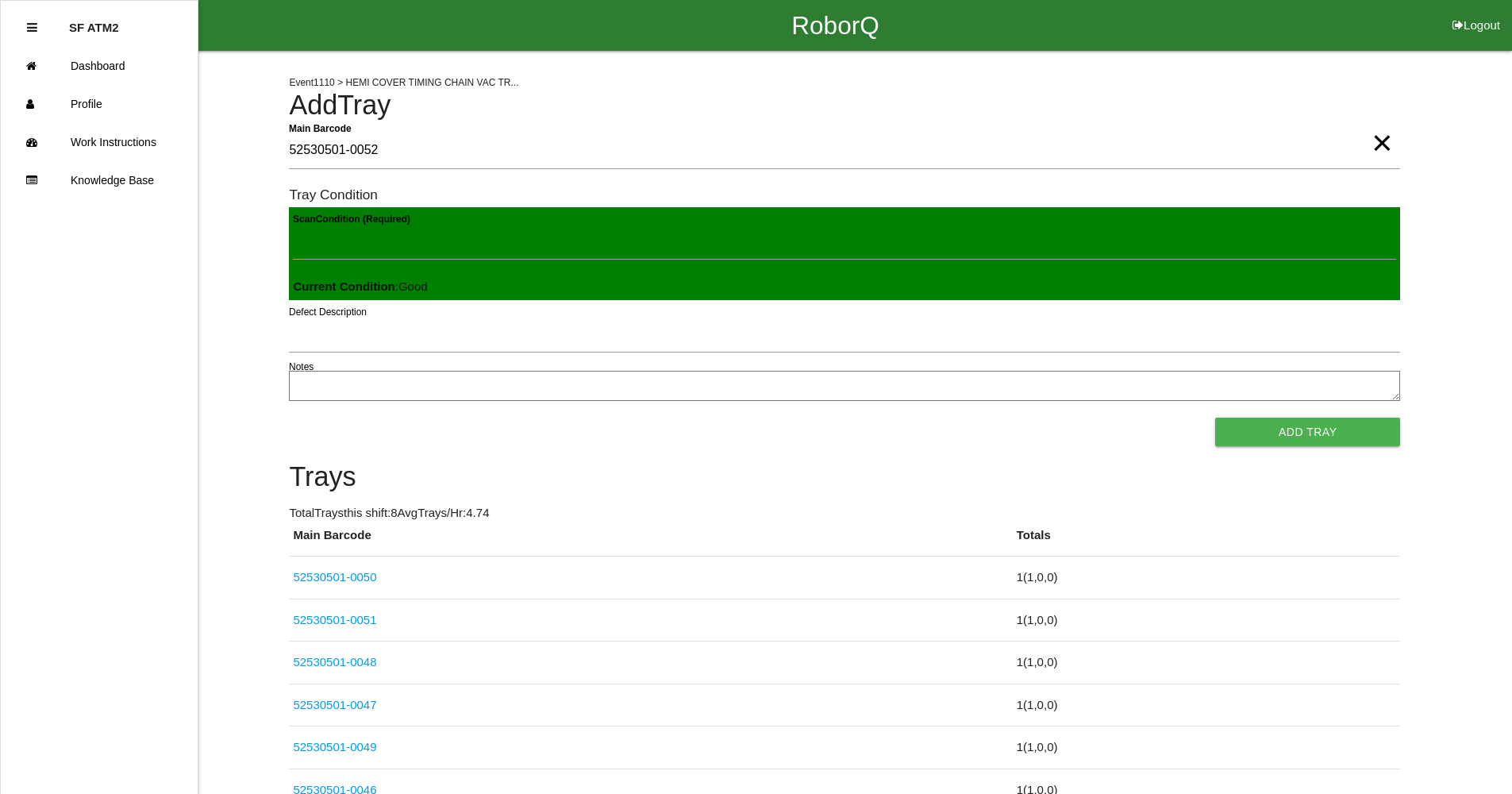
click at [1216, 418] on button "Add Tray" at bounding box center [1308, 432] width 185 height 28
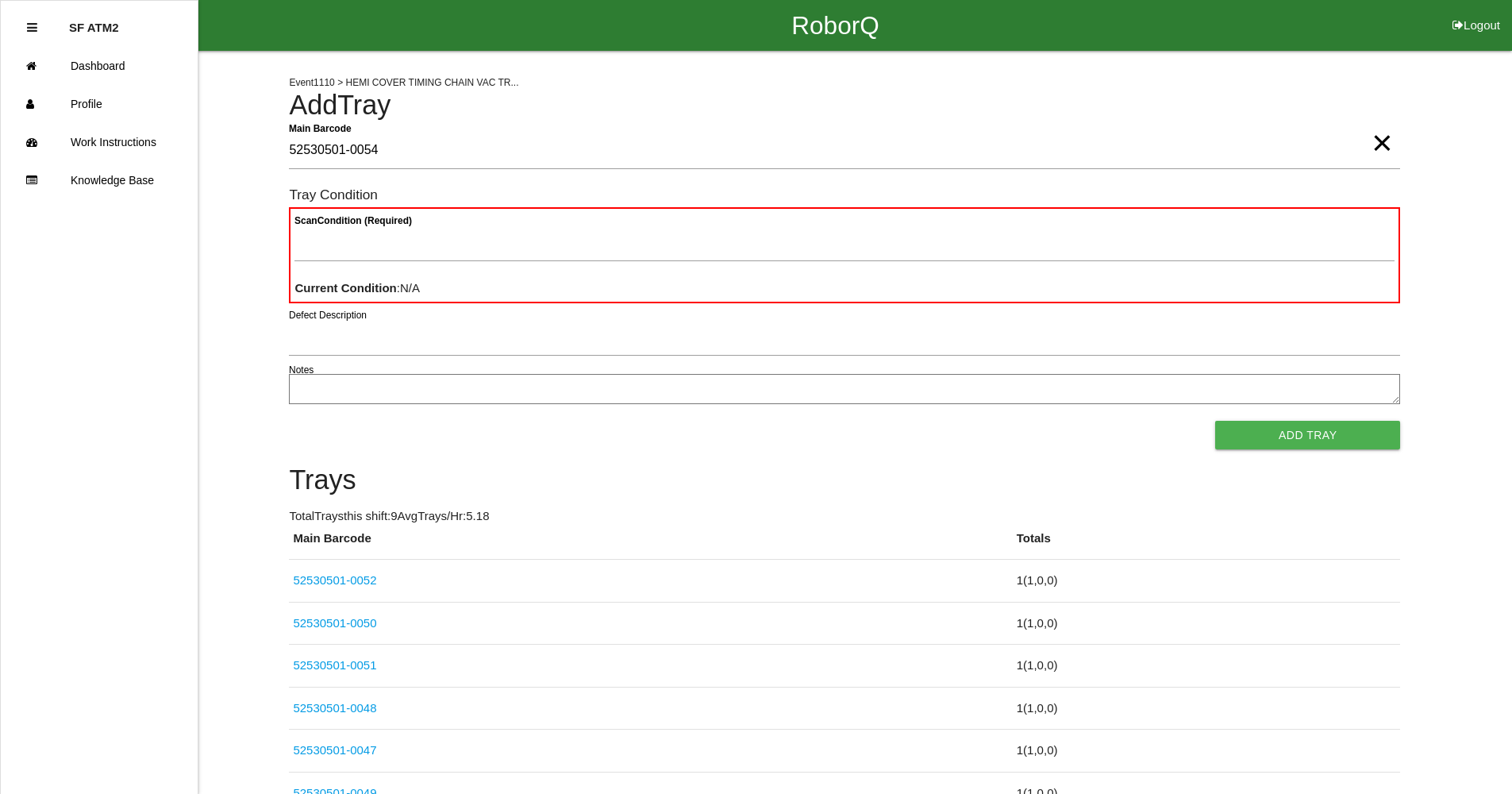
type Barcode "52530501-0054"
type Condition "goo"
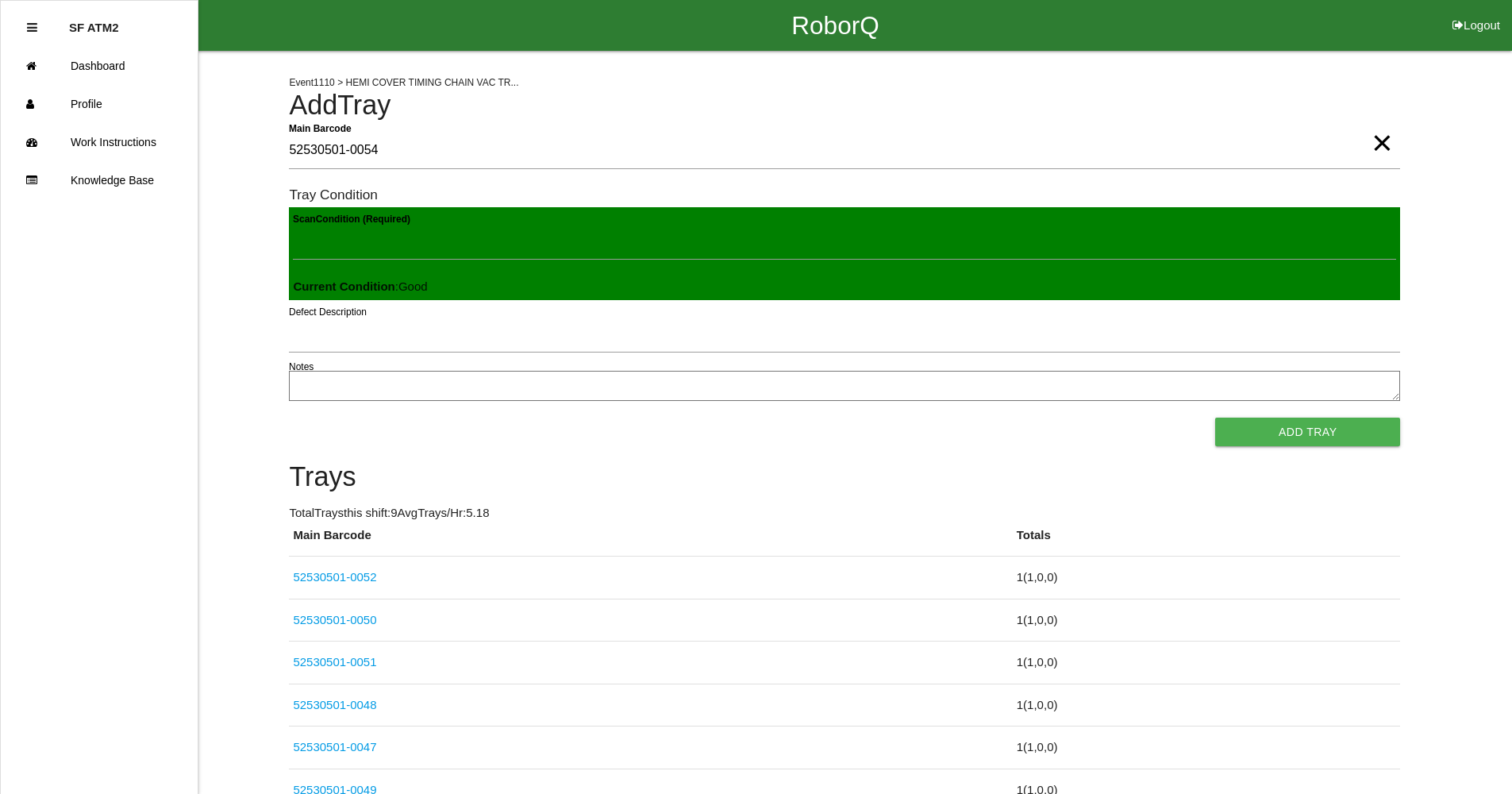
click at [1216, 418] on button "Add Tray" at bounding box center [1308, 432] width 185 height 28
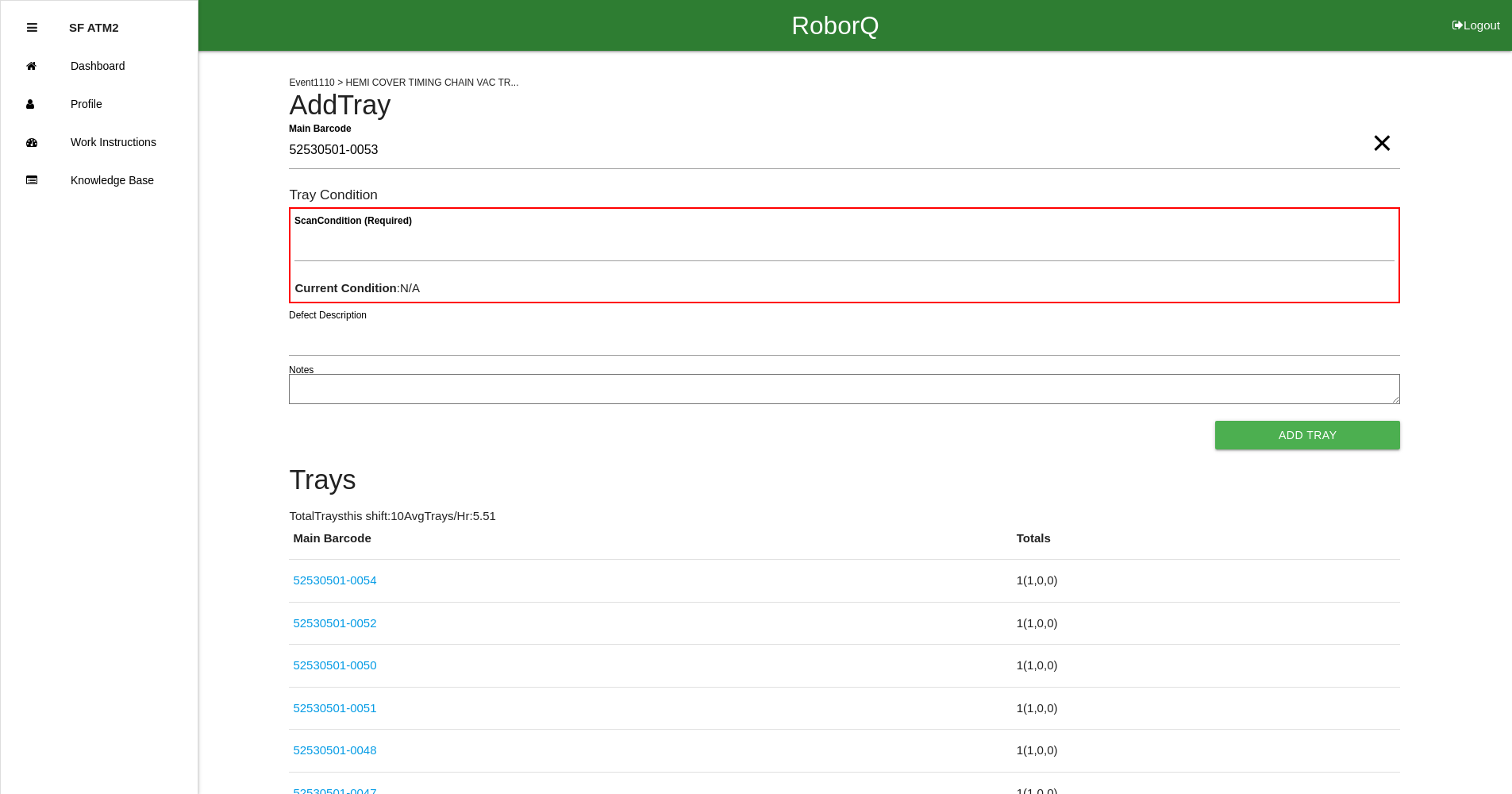
type Barcode "52530501-0053"
type Condition "goo"
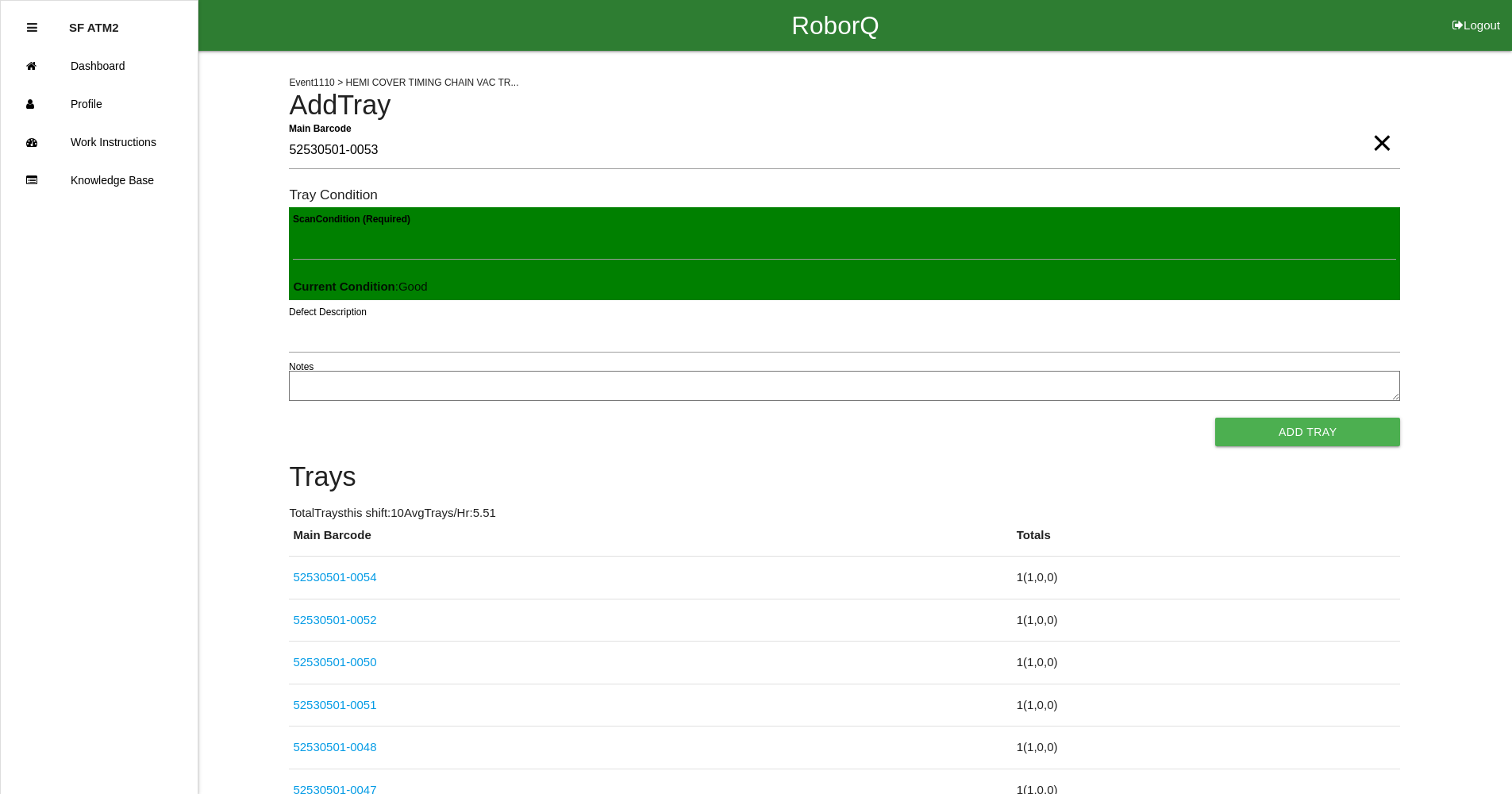
click at [1216, 418] on button "Add Tray" at bounding box center [1308, 432] width 185 height 28
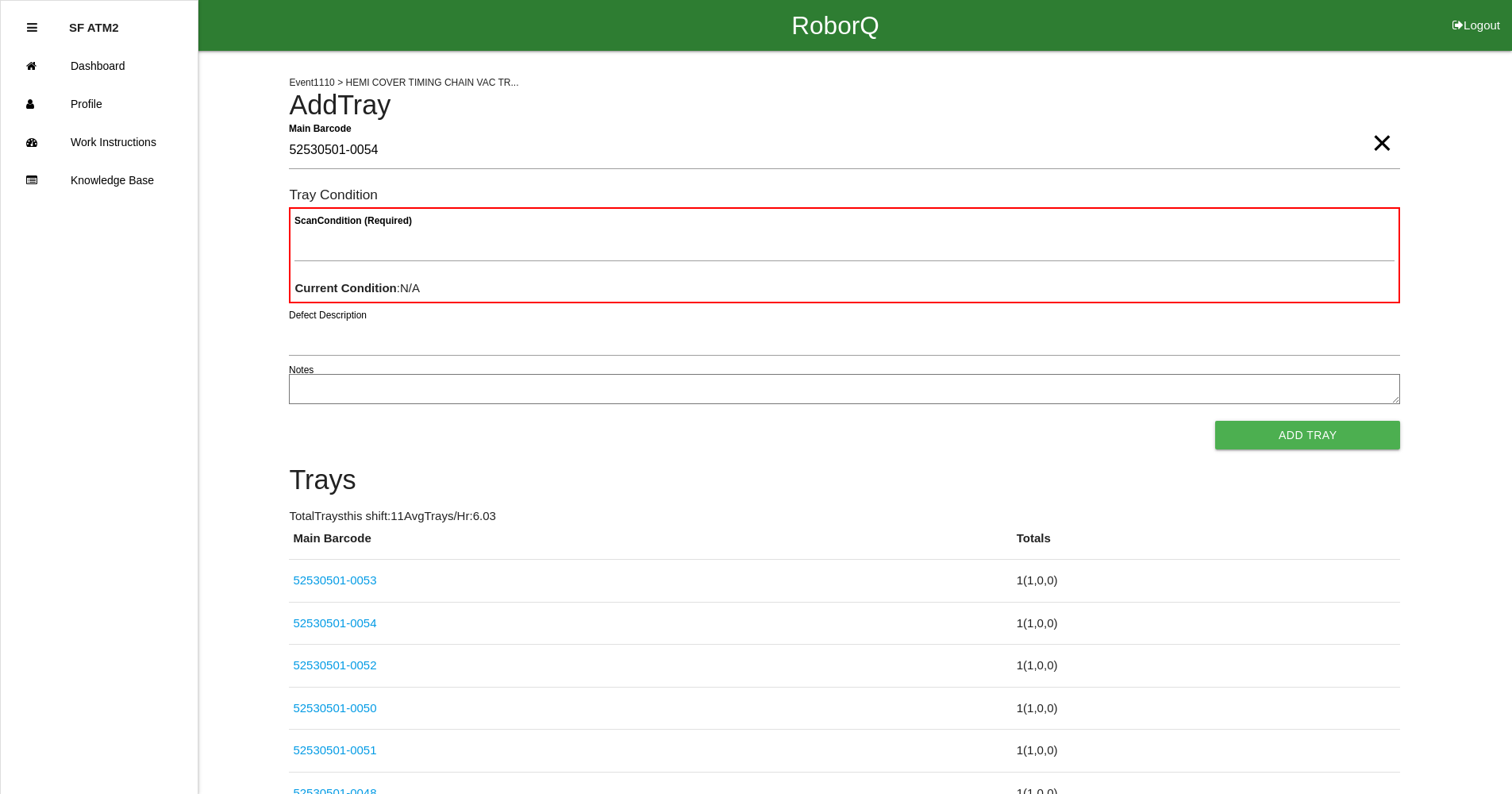
type Barcode "52530501-0054"
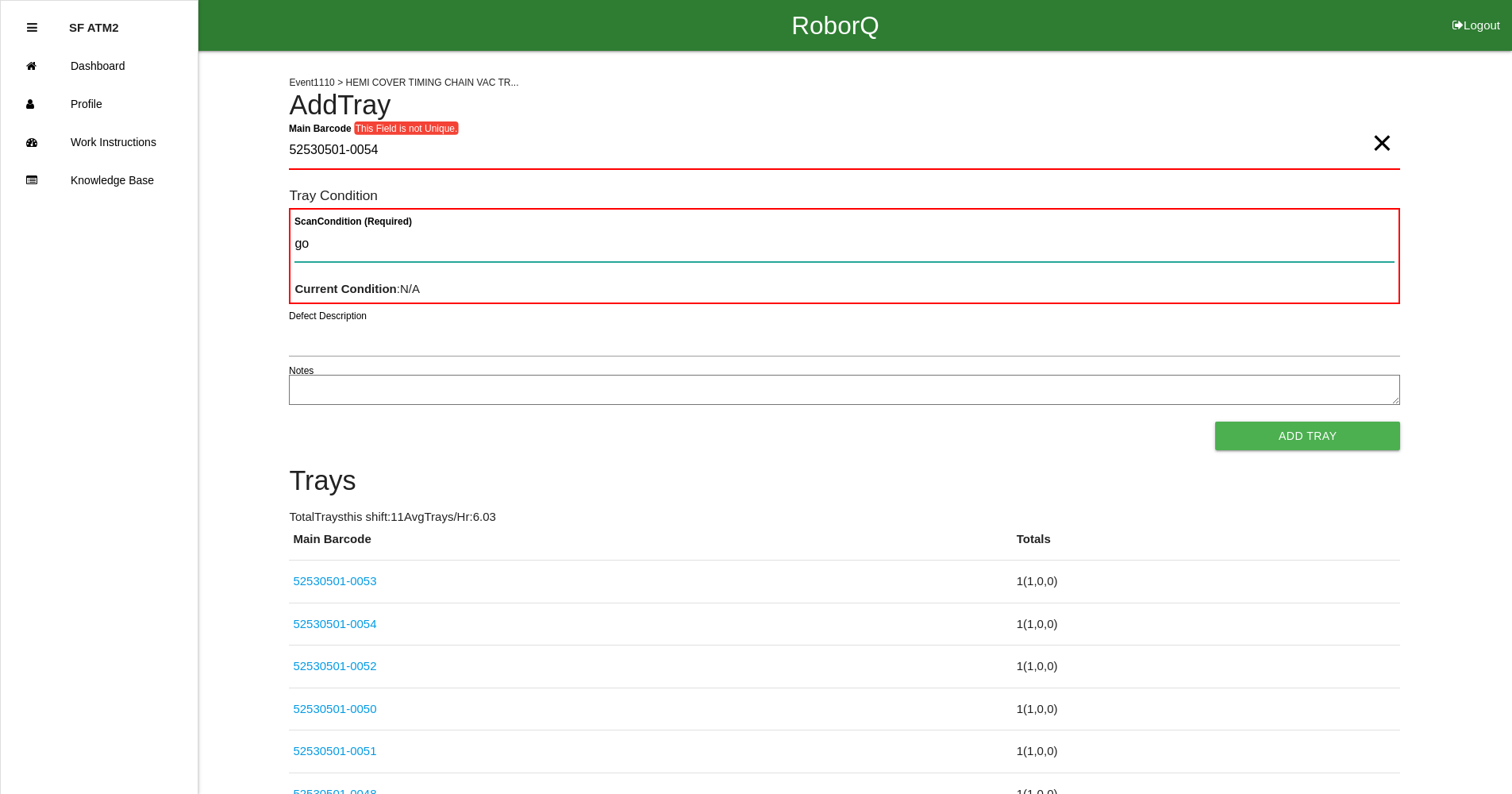
type Condition "goo"
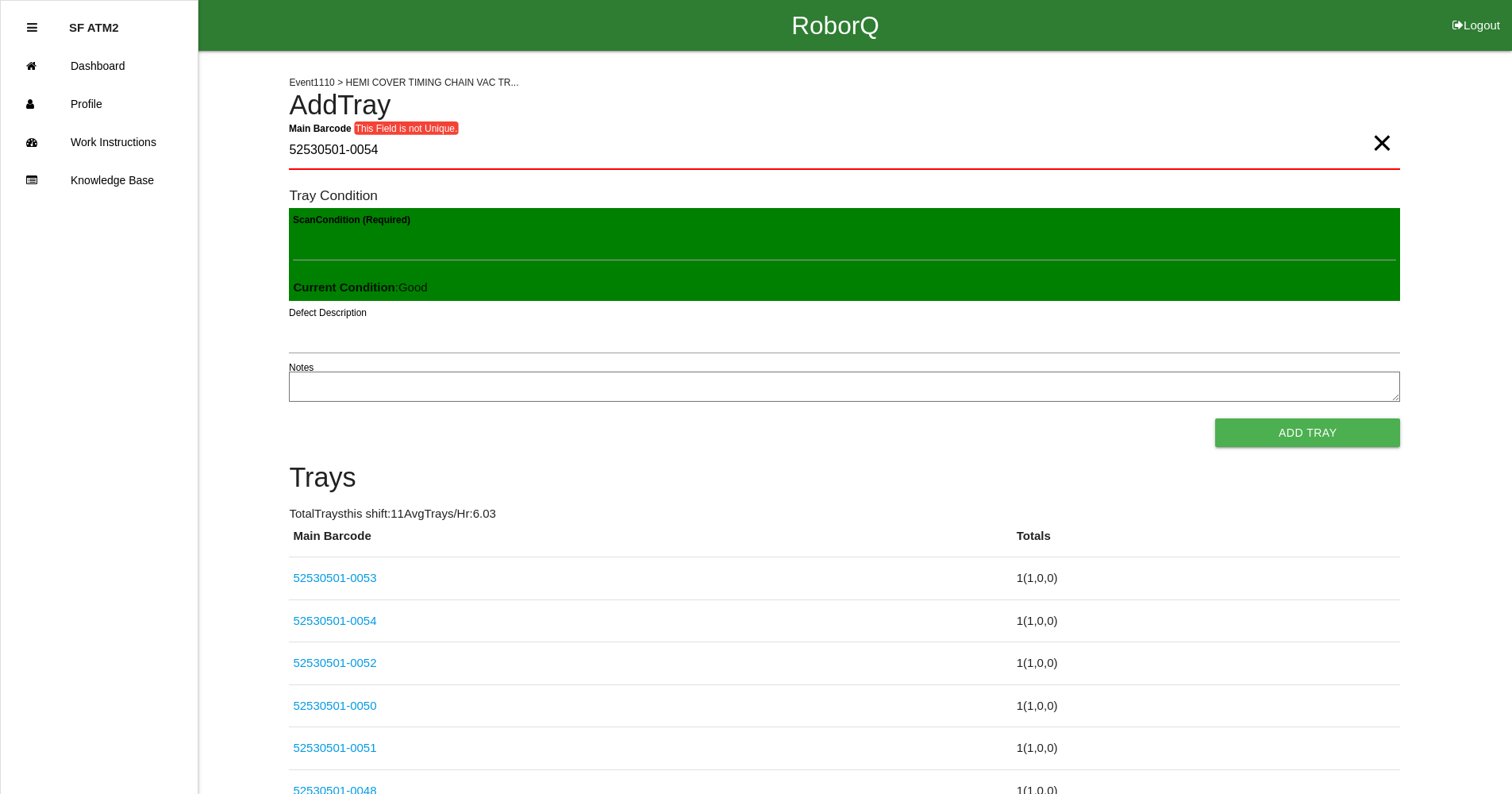
click at [1216, 419] on button "Add Tray" at bounding box center [1308, 433] width 185 height 28
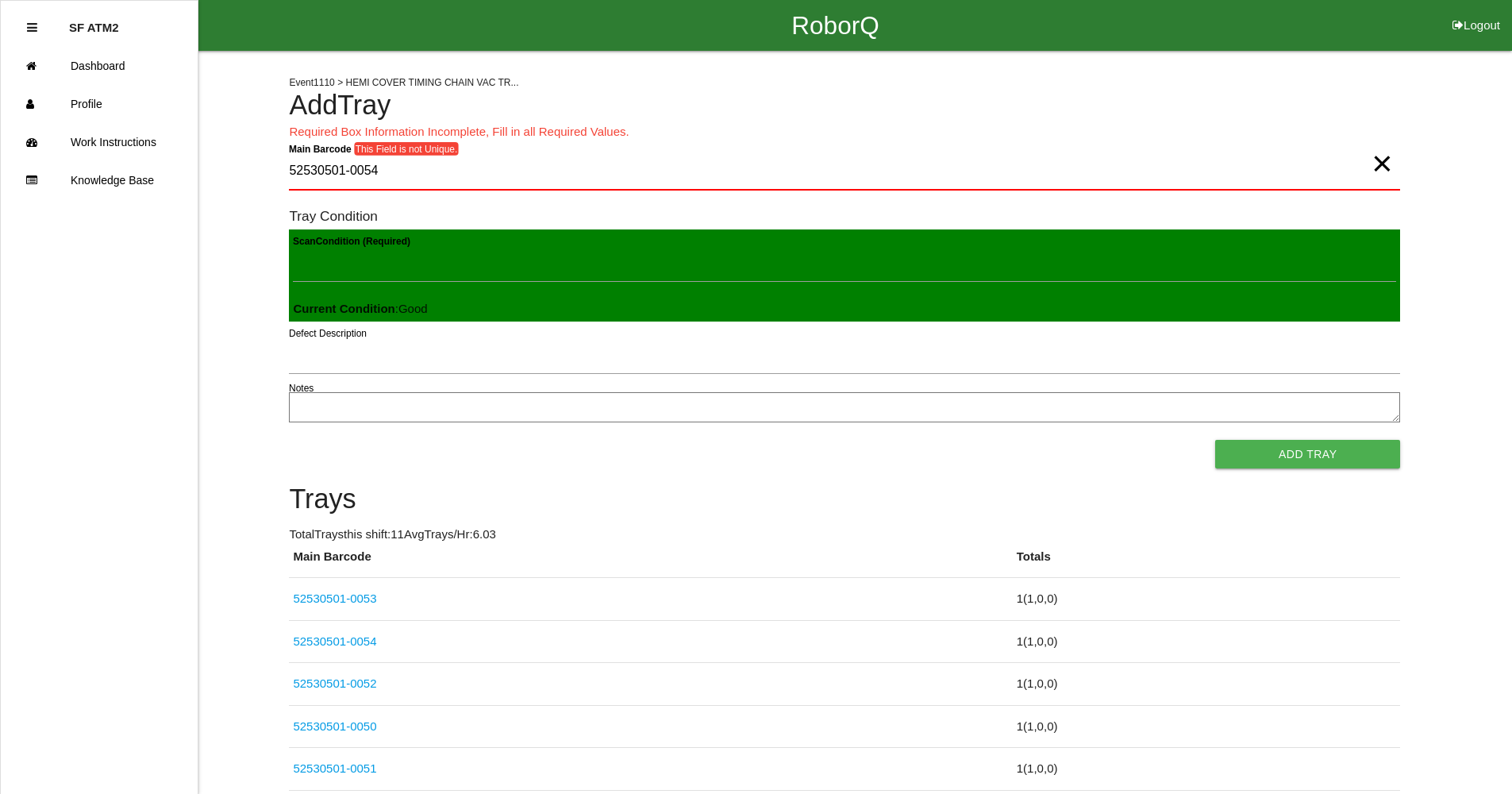
click button "Logout" at bounding box center [1476, 6] width 71 height 12
select select "Worker"
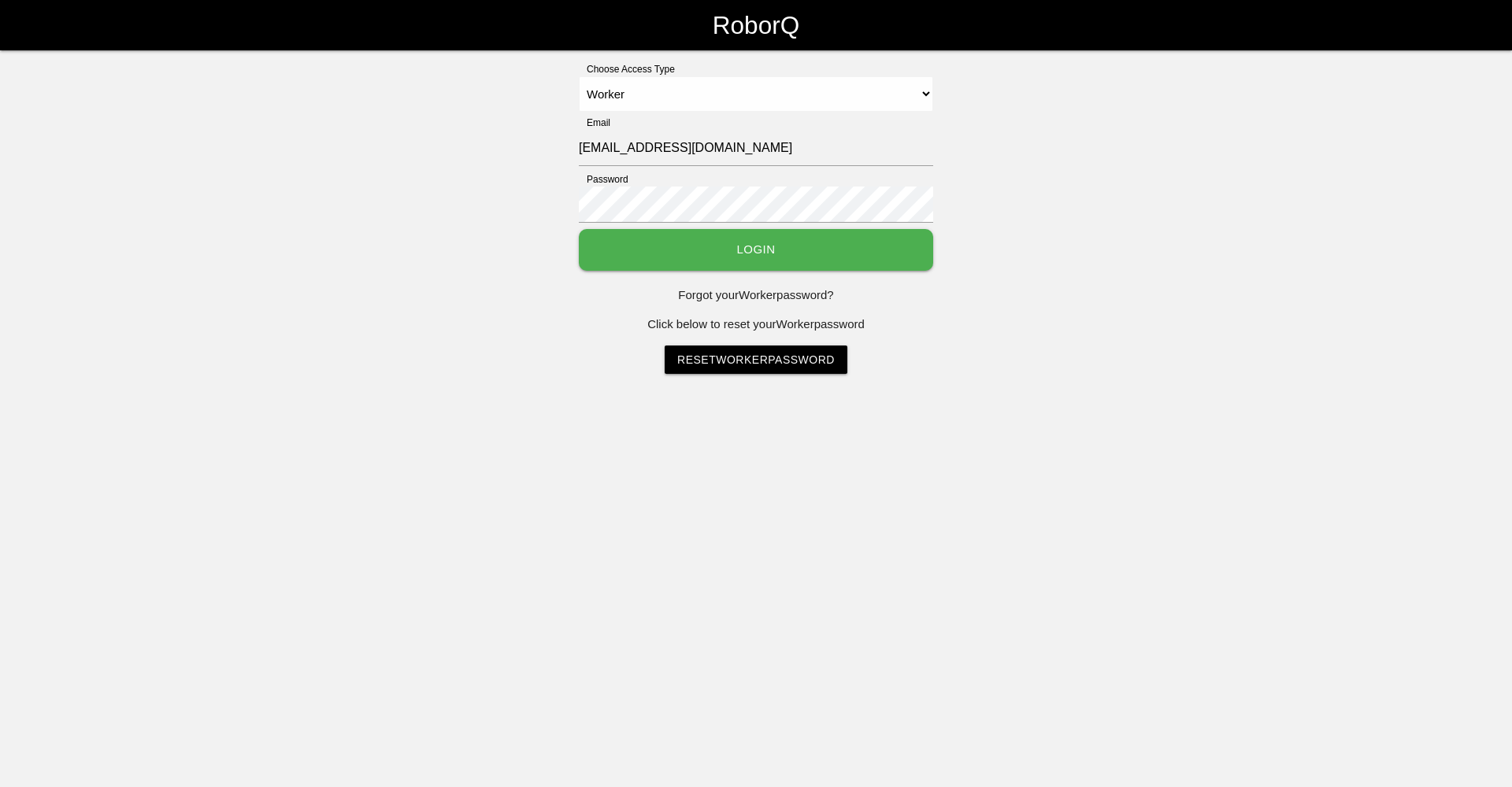
click at [579, 76] on select "Select Access Type Admin Customer Supervisor Worker" at bounding box center [756, 94] width 354 height 35
click at [910, 140] on input "52530501-0057" at bounding box center [756, 147] width 354 height 36
type input "5"
type input "[EMAIL_ADDRESS][DOMAIN_NAME]"
click at [692, 248] on button "Login" at bounding box center [756, 250] width 354 height 42
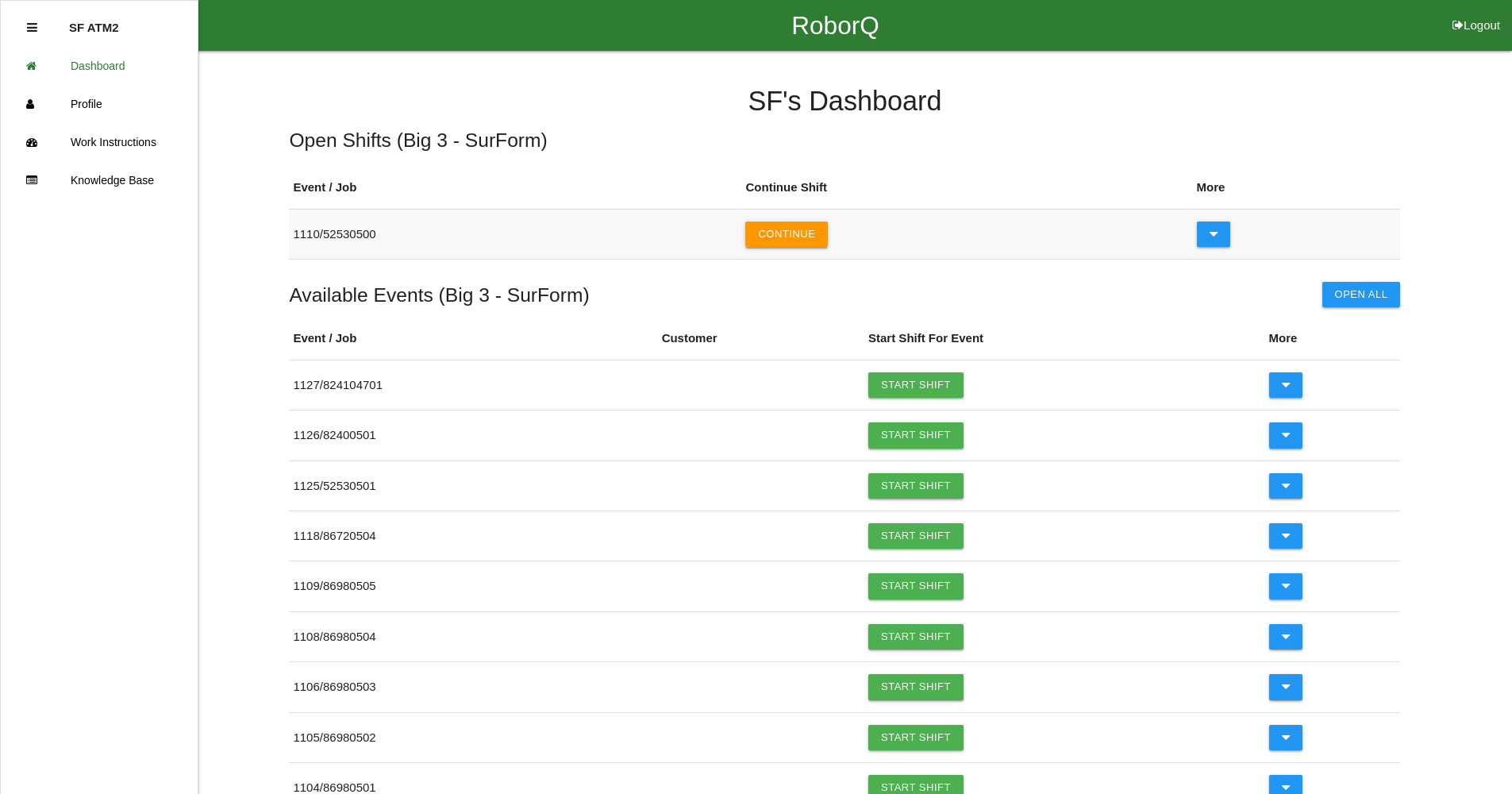
click at [795, 237] on button "Continue" at bounding box center [787, 234] width 83 height 25
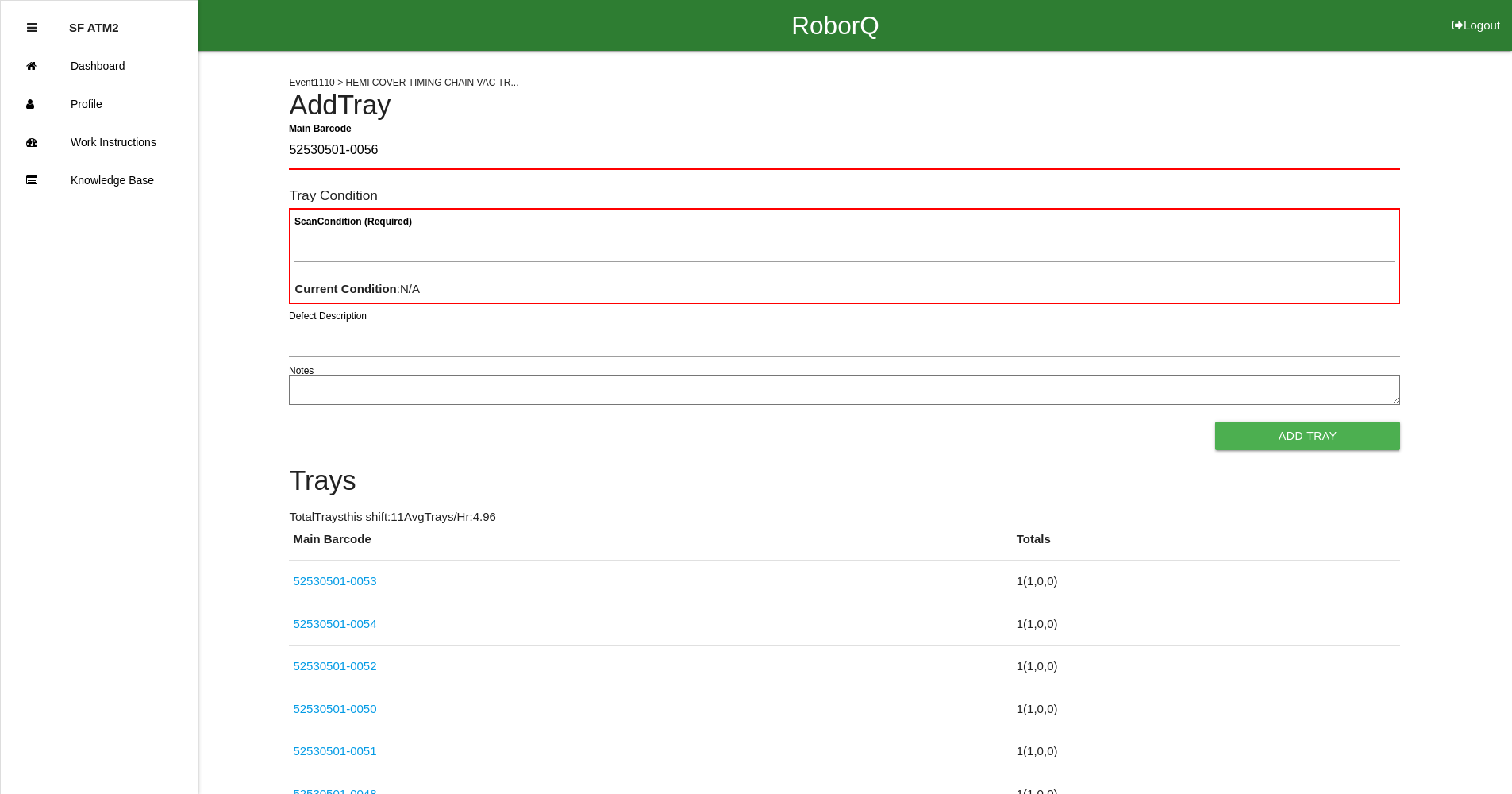
type Barcode "52530501-0056"
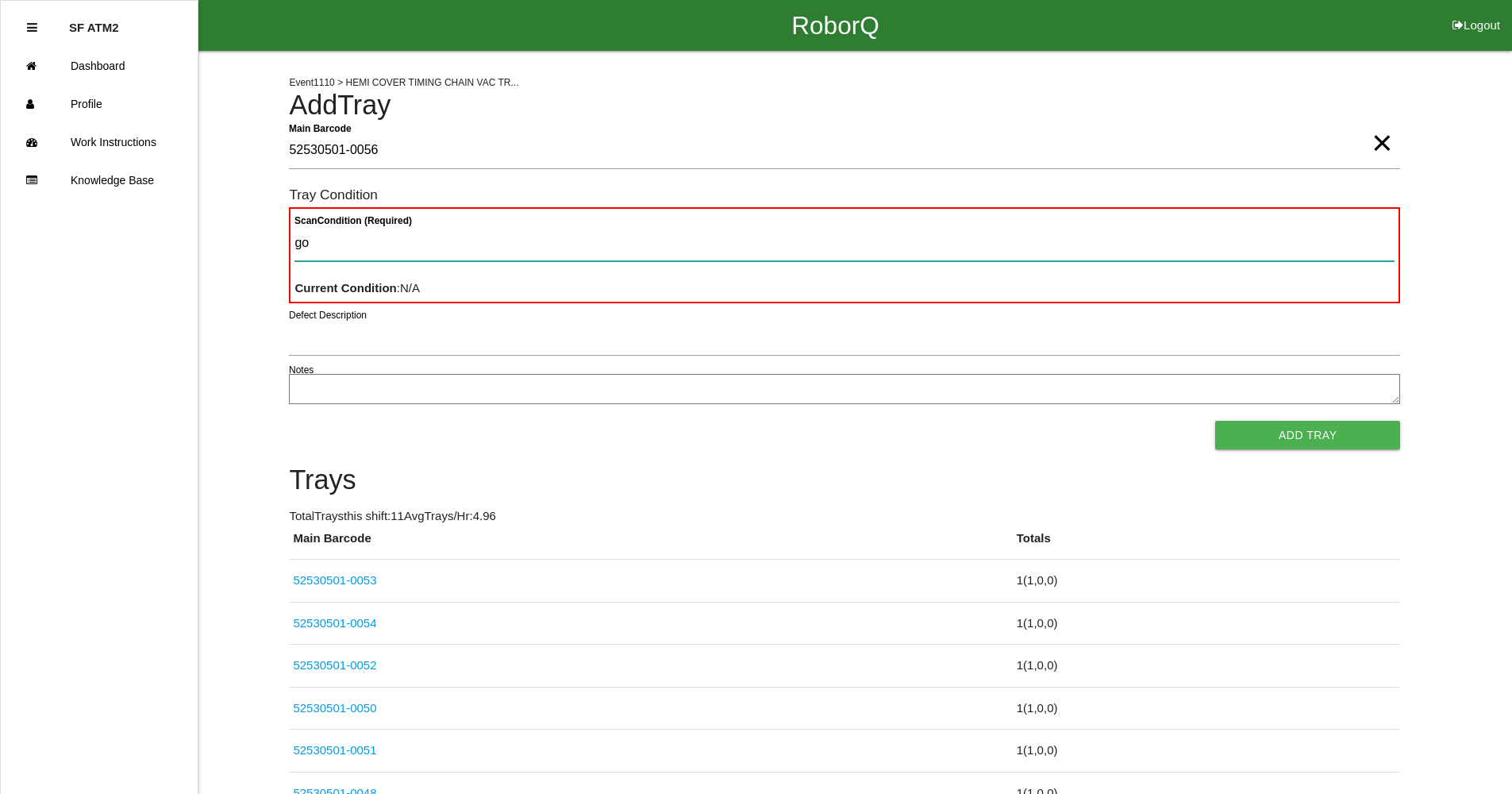
type Condition "goo"
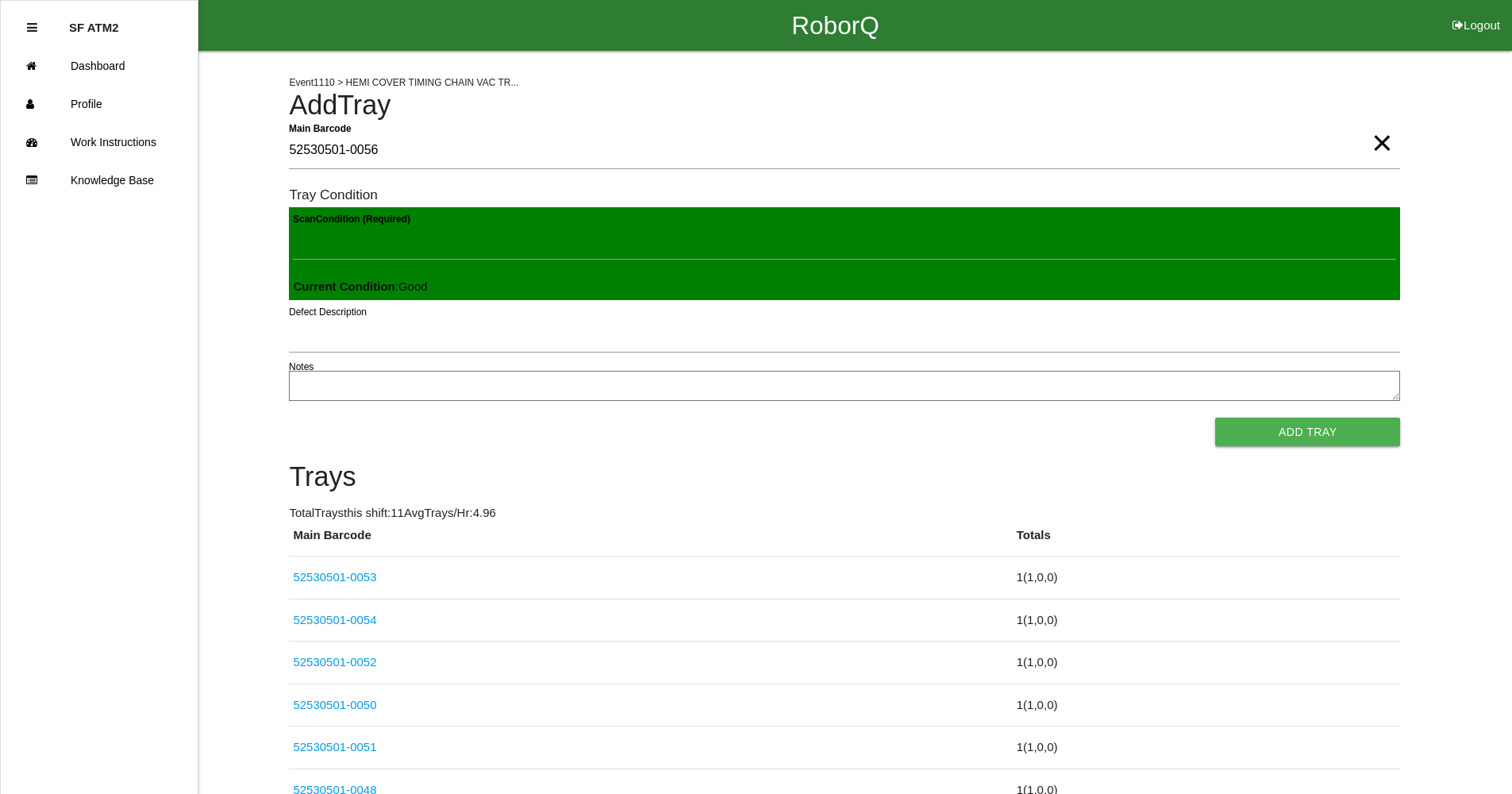
click at [1216, 418] on button "Add Tray" at bounding box center [1308, 432] width 185 height 28
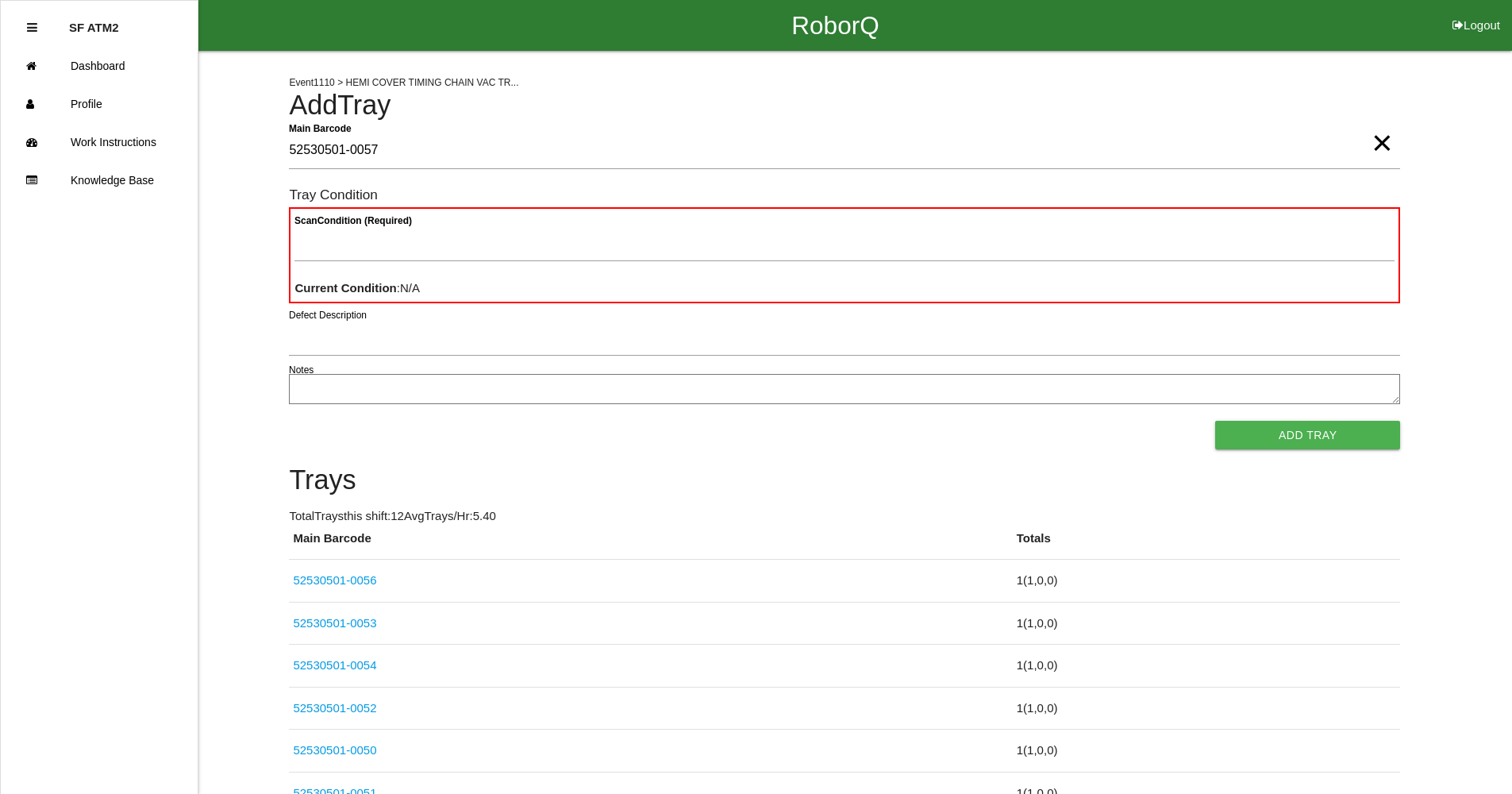
type Barcode "52530501-0057"
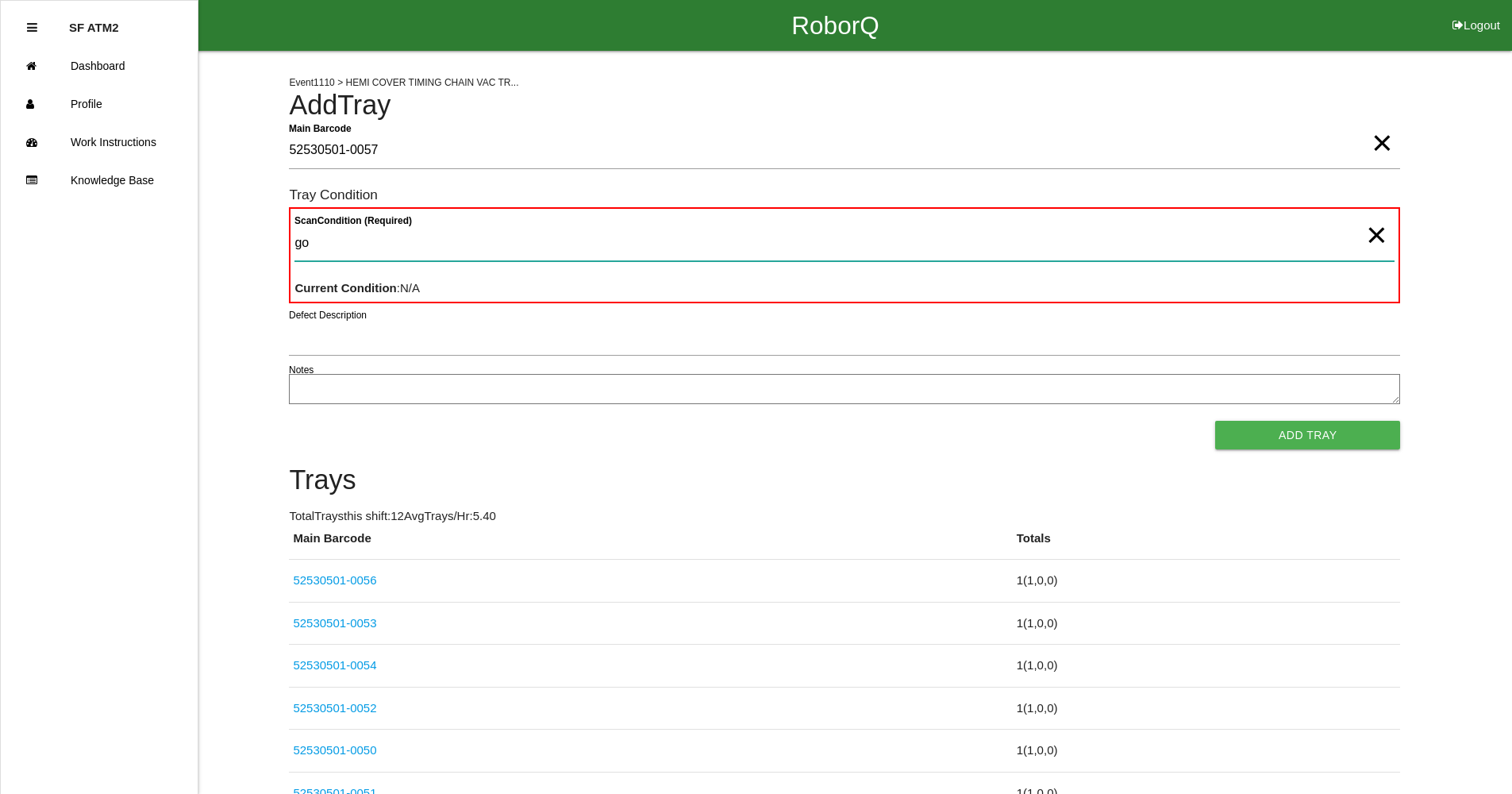
type Condition "goo"
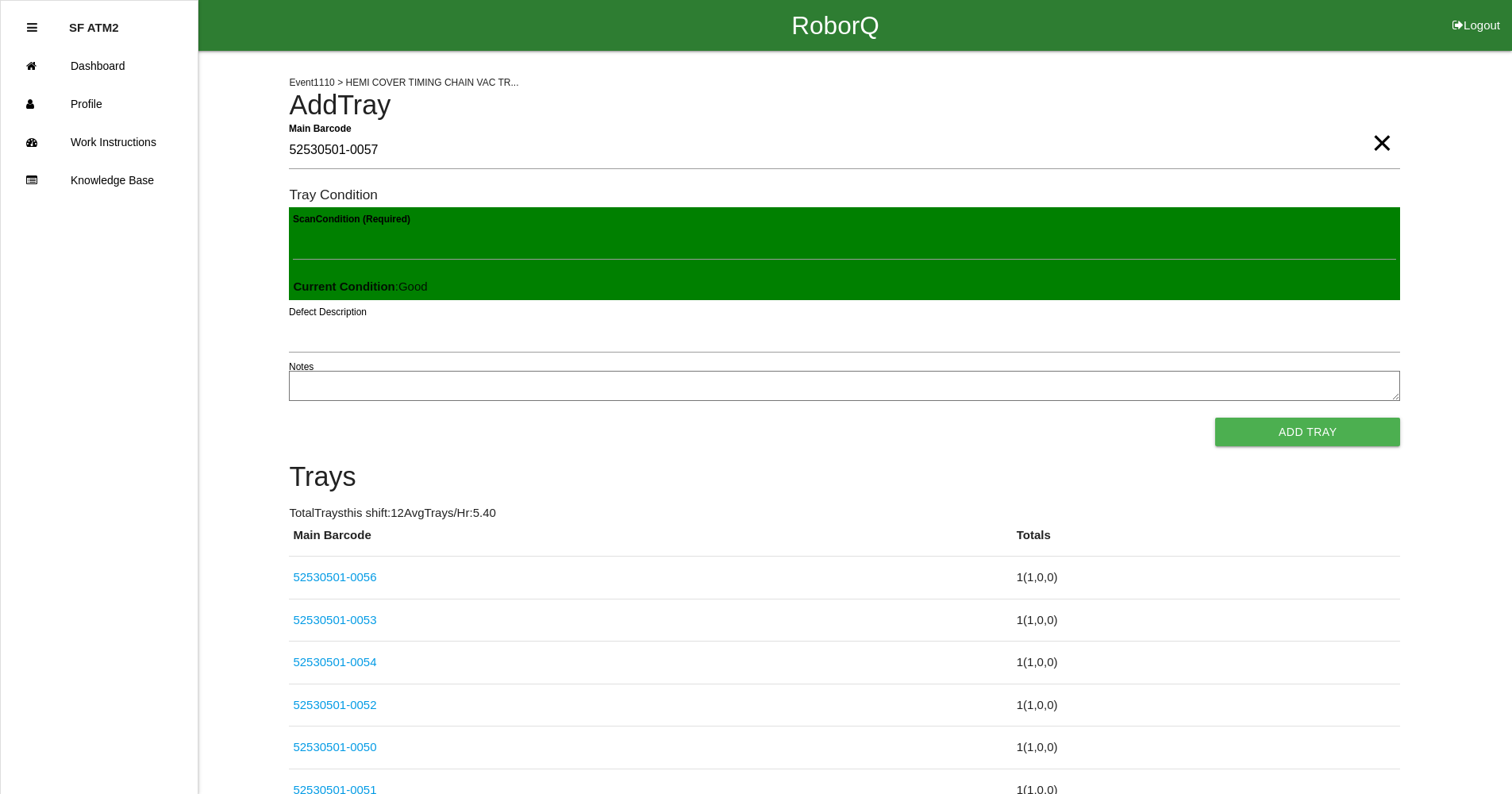
click at [1216, 418] on button "Add Tray" at bounding box center [1308, 432] width 185 height 28
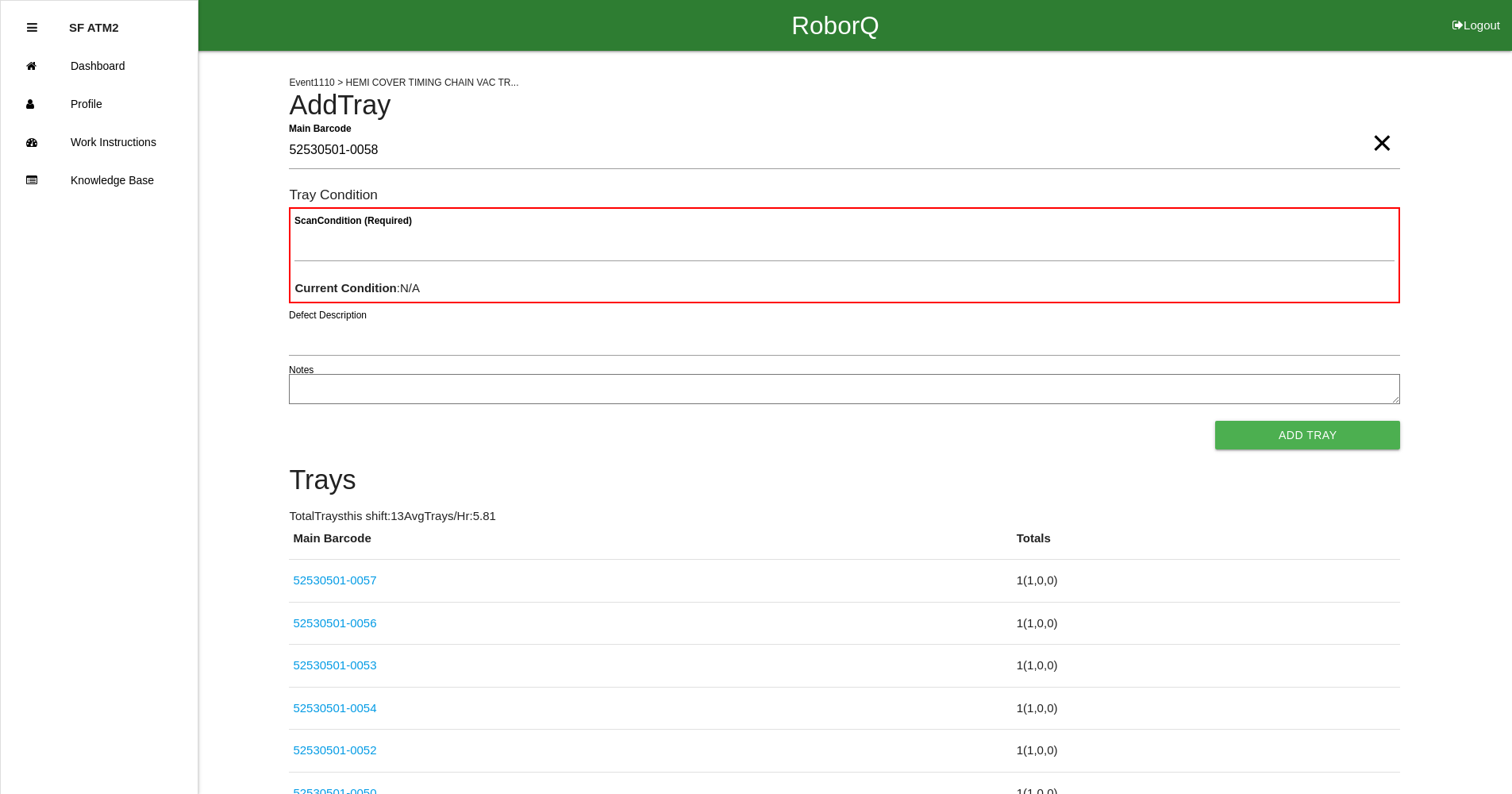
type Barcode "52530501-0058"
type Condition "goo"
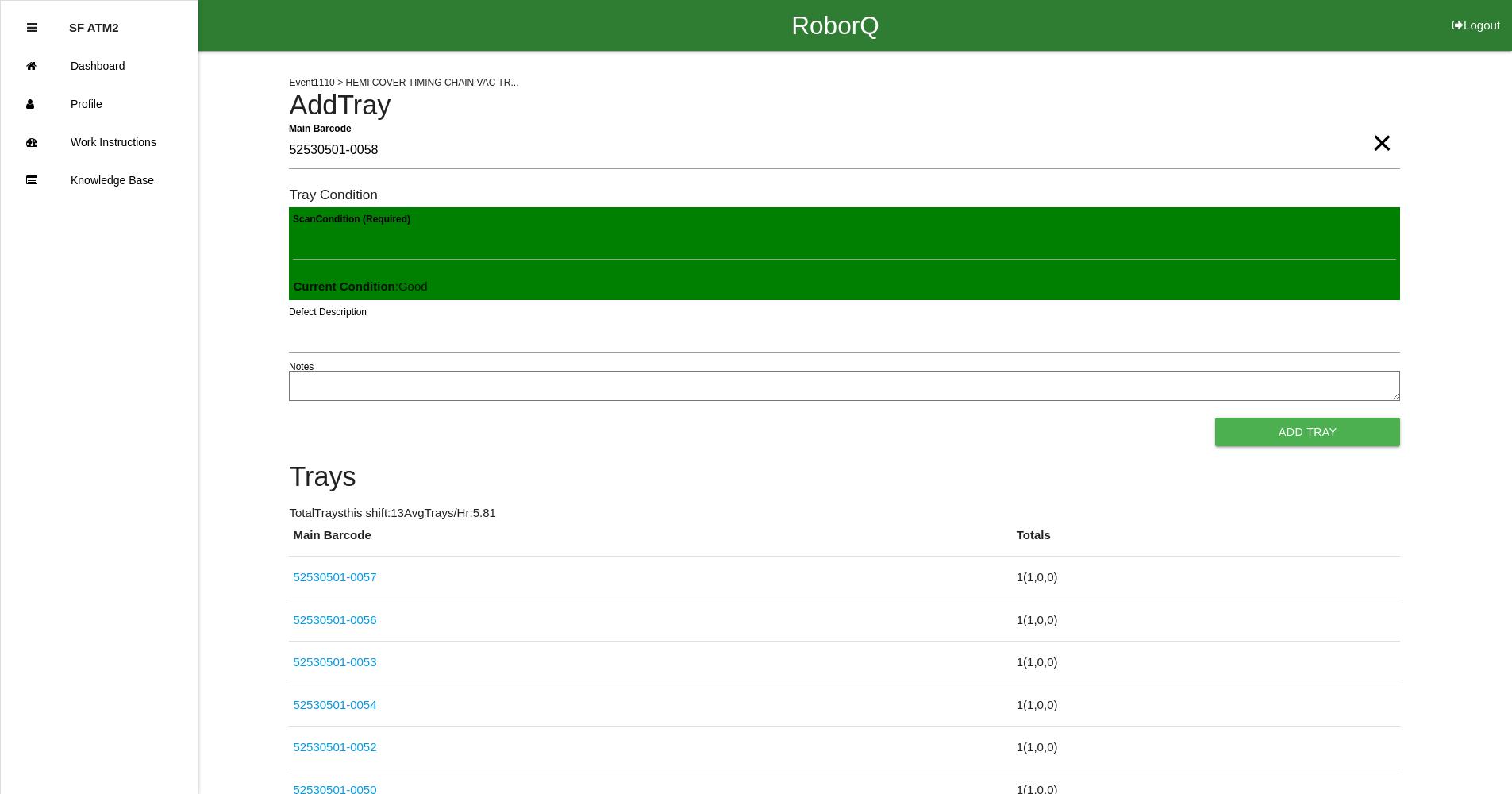
click at [1216, 418] on button "Add Tray" at bounding box center [1308, 432] width 185 height 28
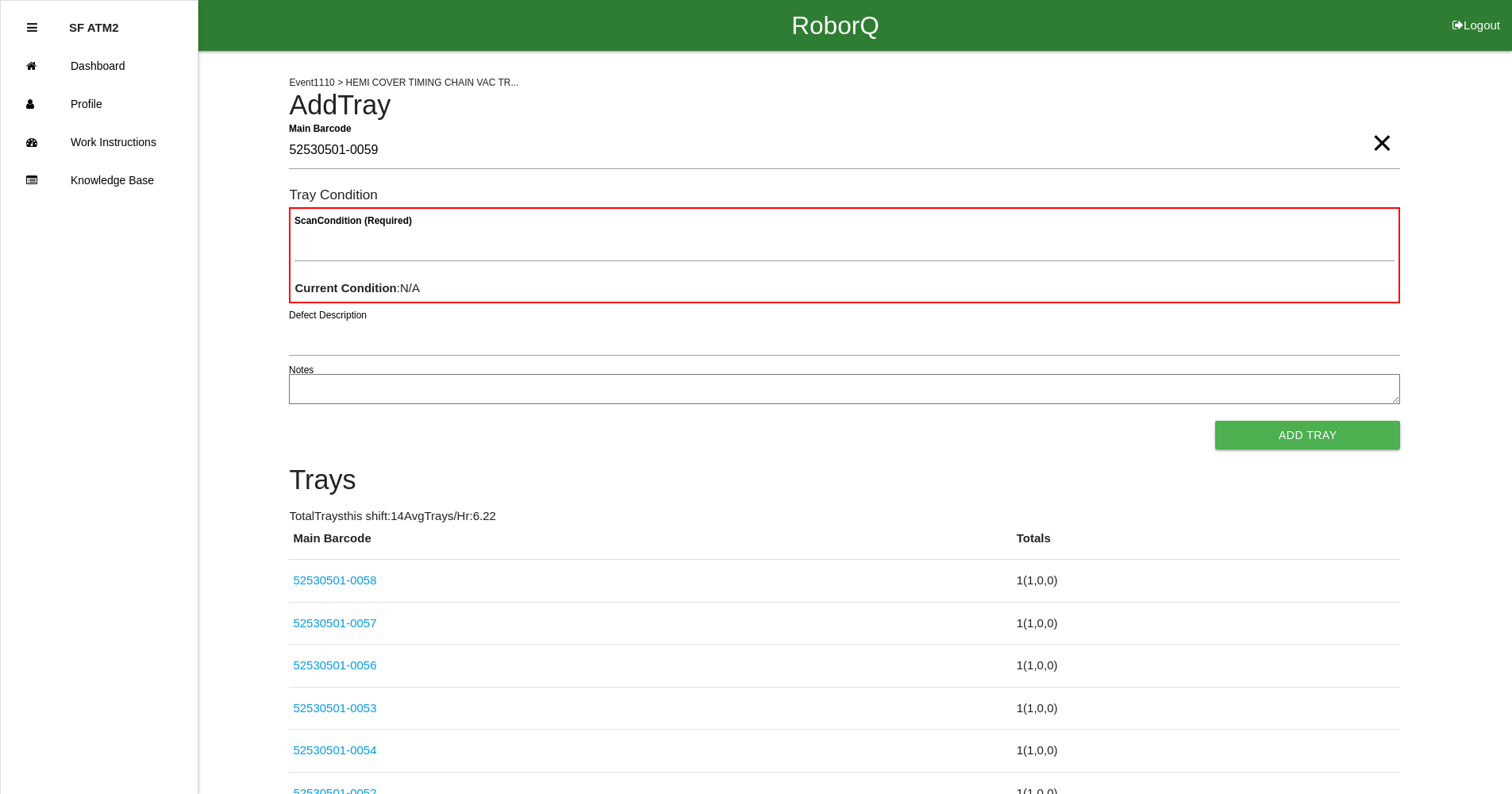
type Barcode "52530501-0059"
type Condition "goo"
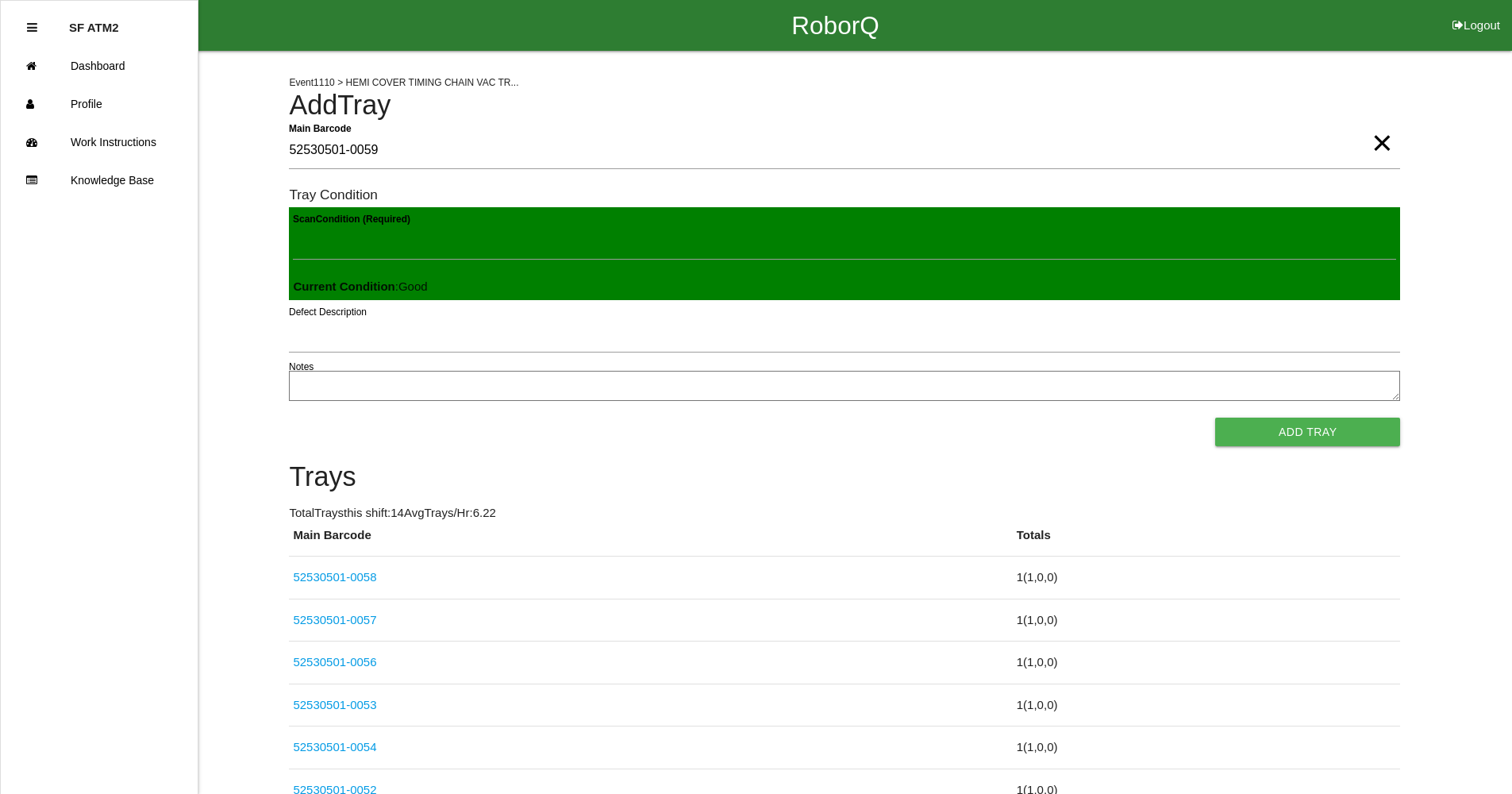
click at [1216, 418] on button "Add Tray" at bounding box center [1308, 432] width 185 height 28
